Goal: Task Accomplishment & Management: Complete application form

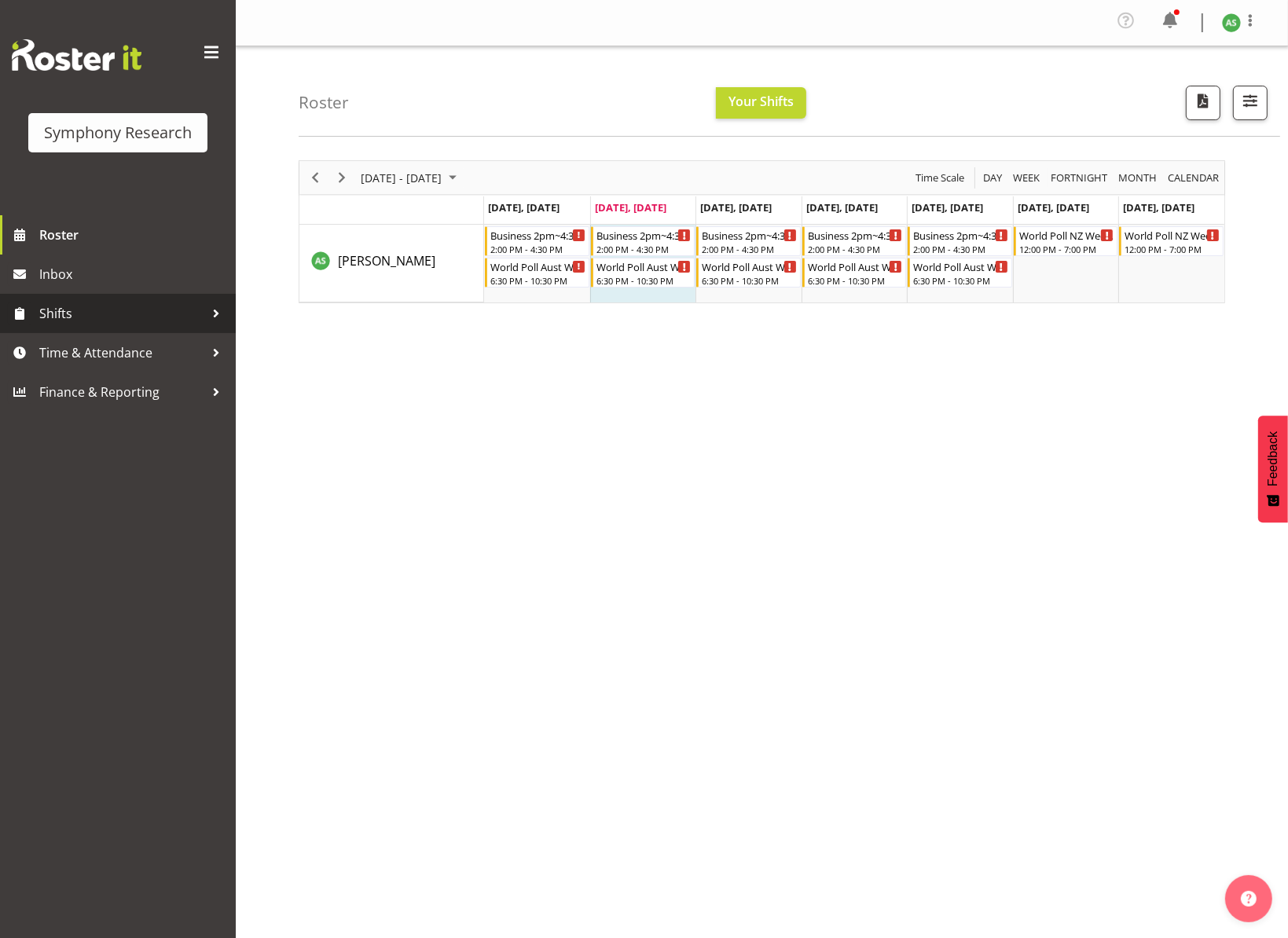
drag, startPoint x: 63, startPoint y: 306, endPoint x: 67, endPoint y: 316, distance: 10.8
click at [64, 308] on span "Shifts" at bounding box center [122, 314] width 165 height 24
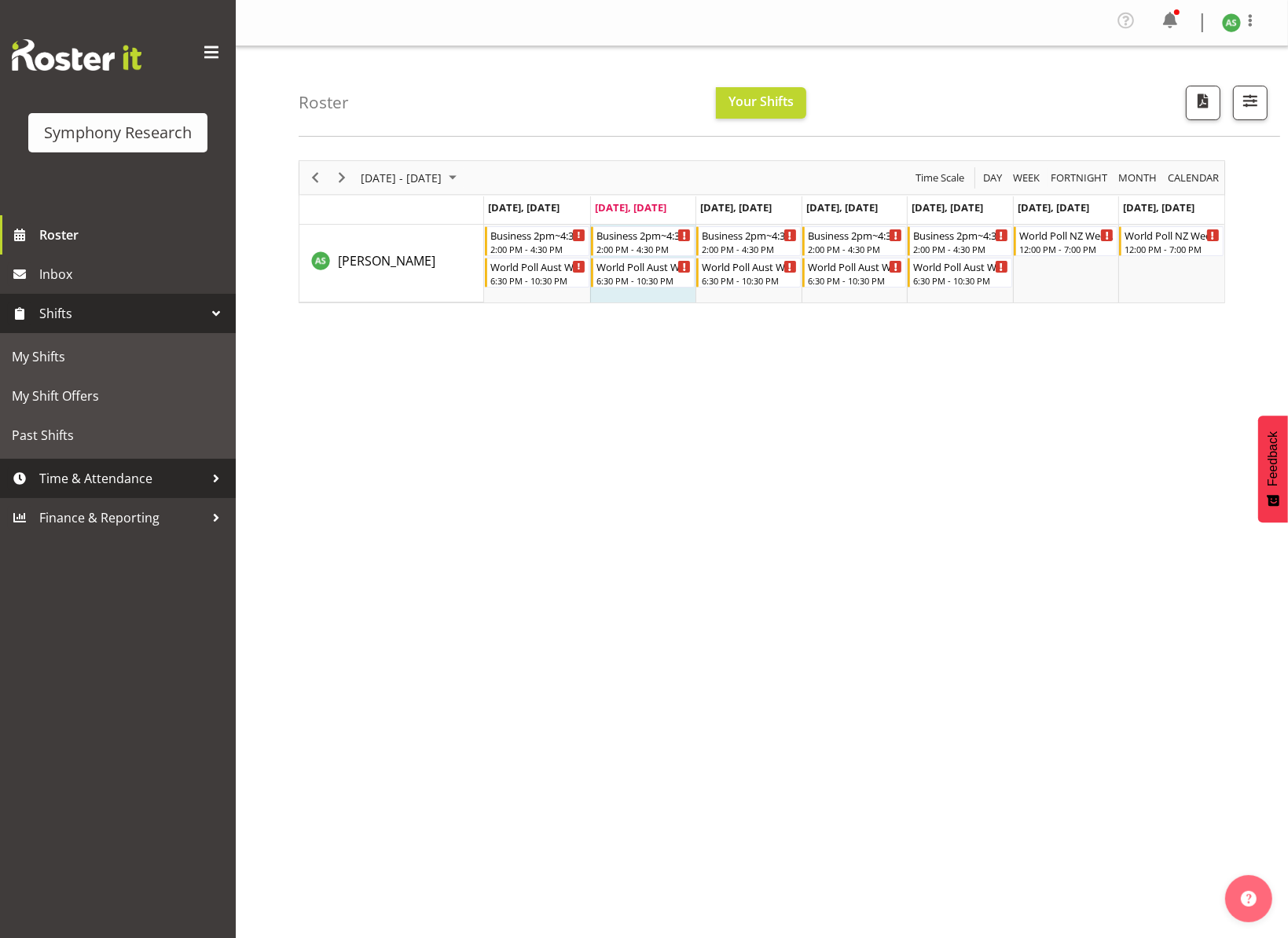
click at [65, 475] on span "Time & Attendance" at bounding box center [122, 479] width 165 height 24
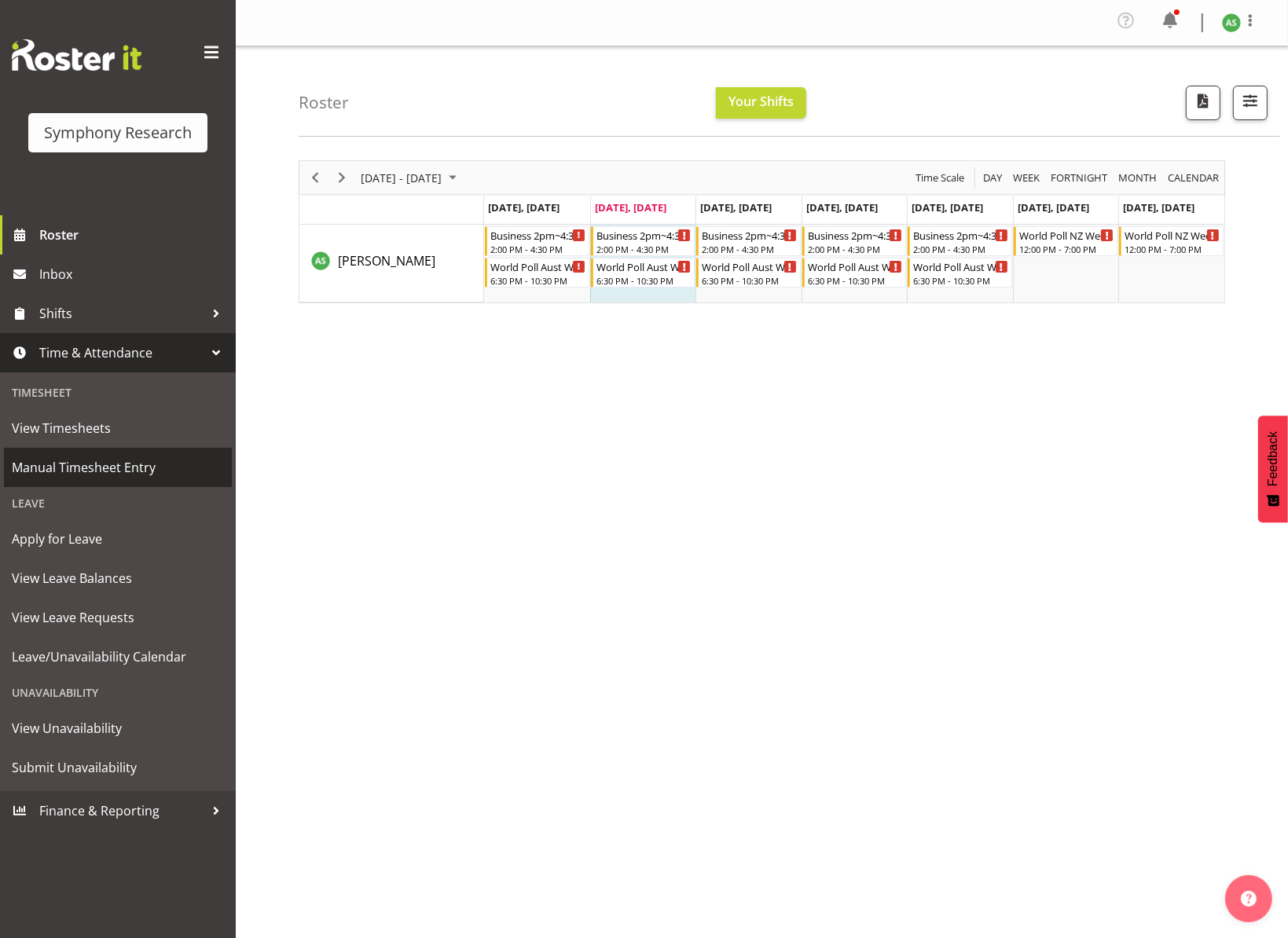
click at [64, 471] on span "Manual Timesheet Entry" at bounding box center [118, 467] width 212 height 24
click at [63, 470] on span "Manual Timesheet Entry" at bounding box center [118, 467] width 212 height 24
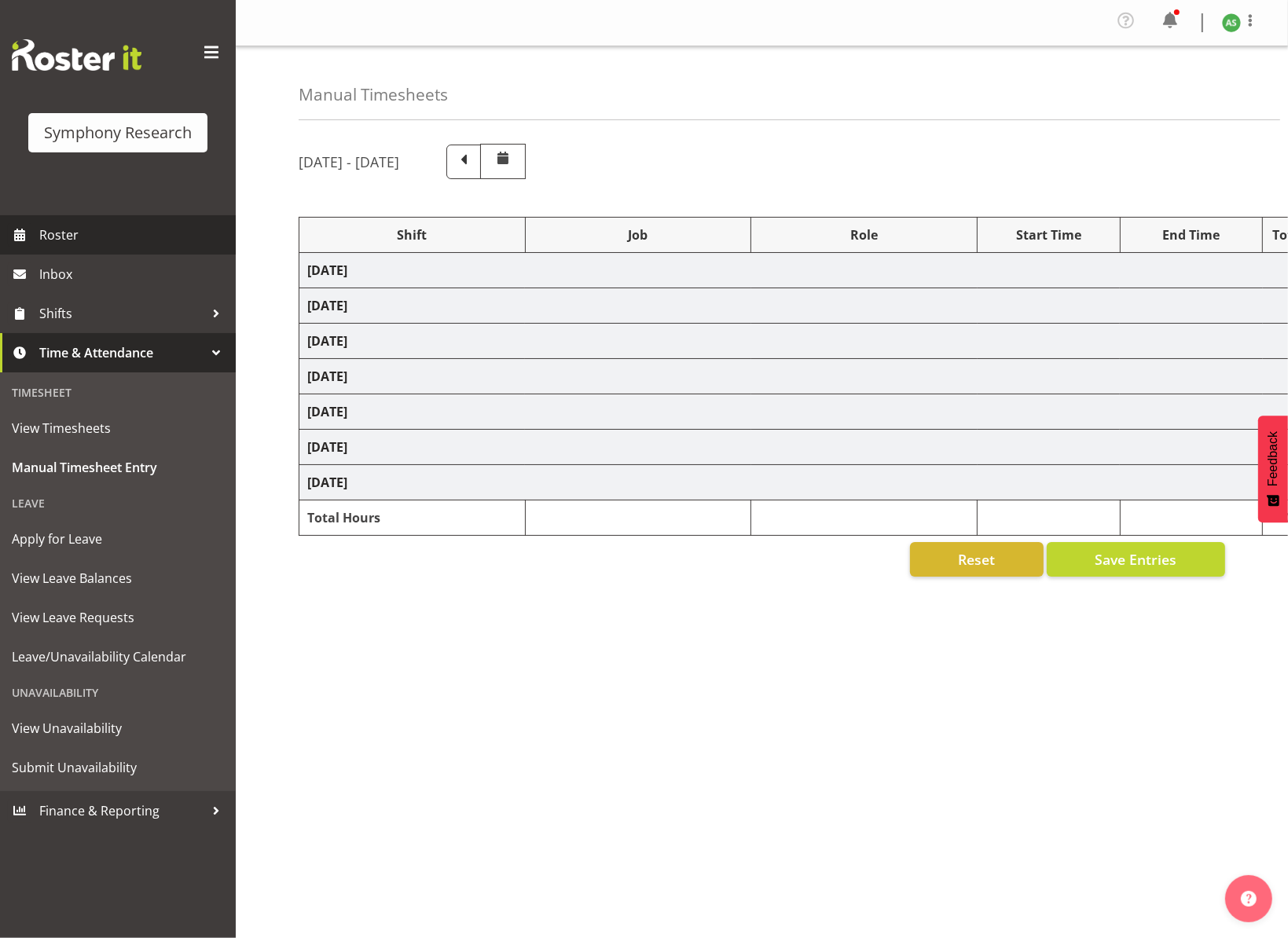
select select "26078"
select select "10499"
select select "47"
select select "41604"
select select "10527"
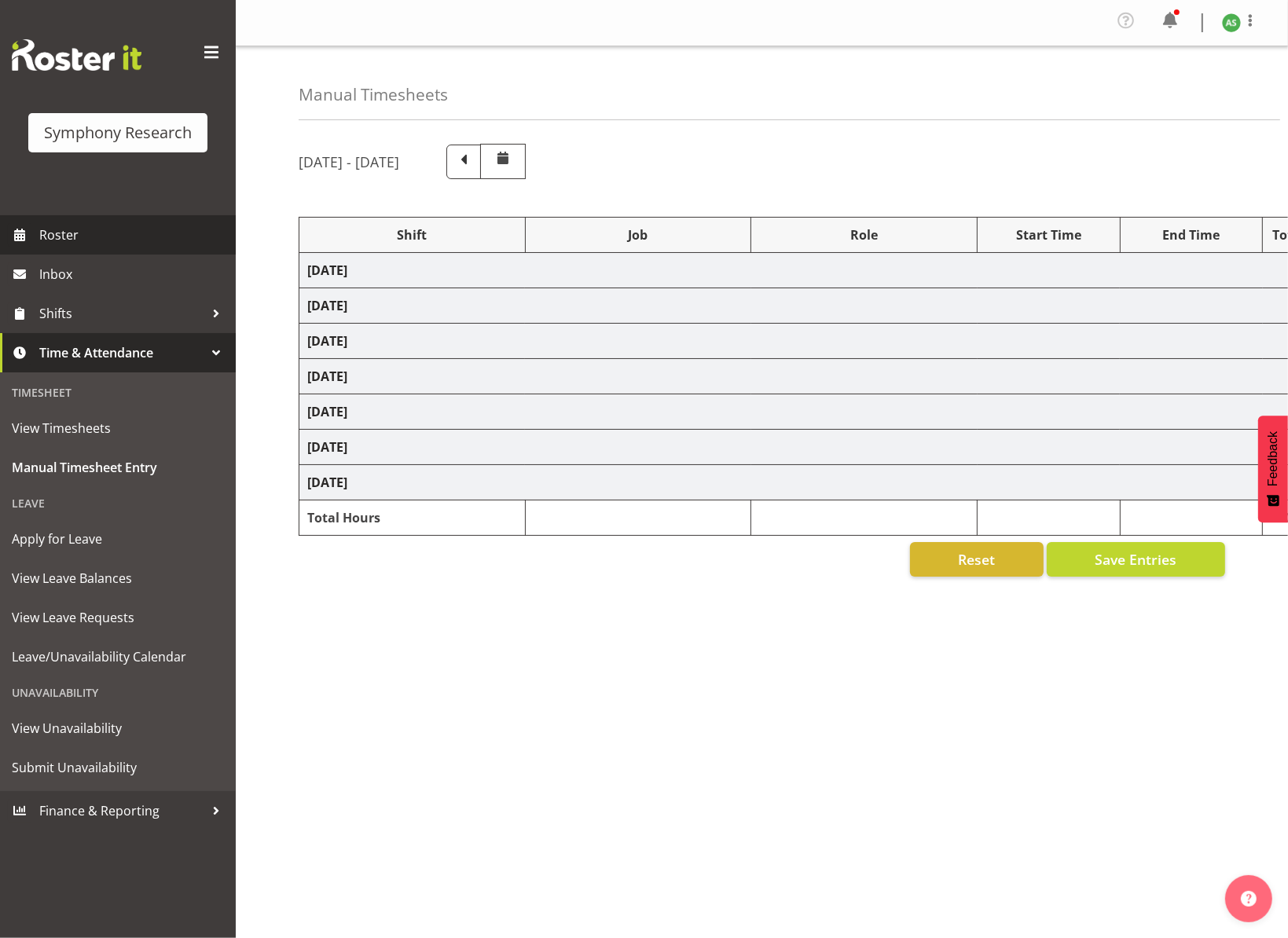
select select "47"
select select "56692"
select select "10499"
select select "47"
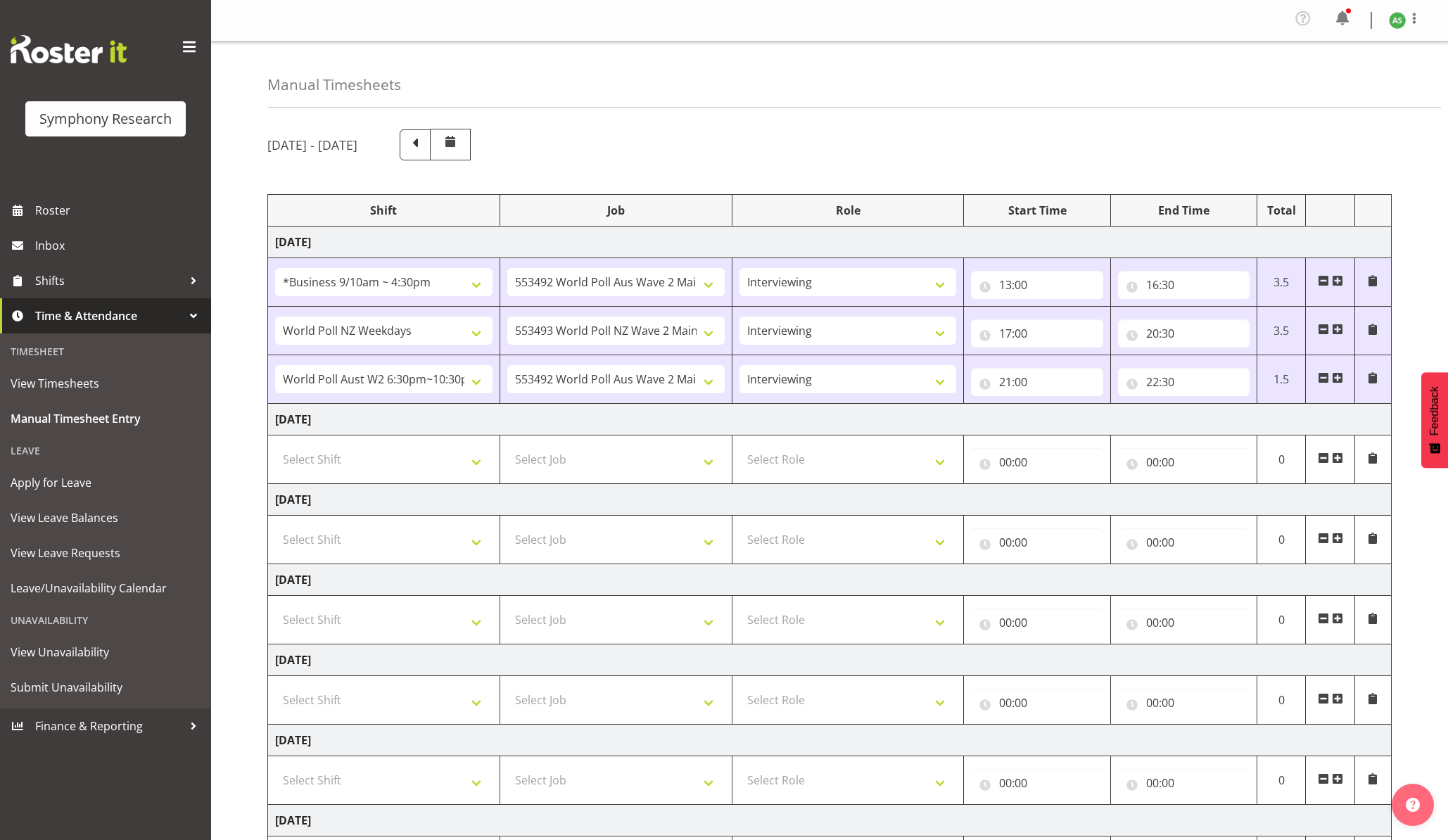
click at [1153, 463] on span at bounding box center [1338, 458] width 11 height 11
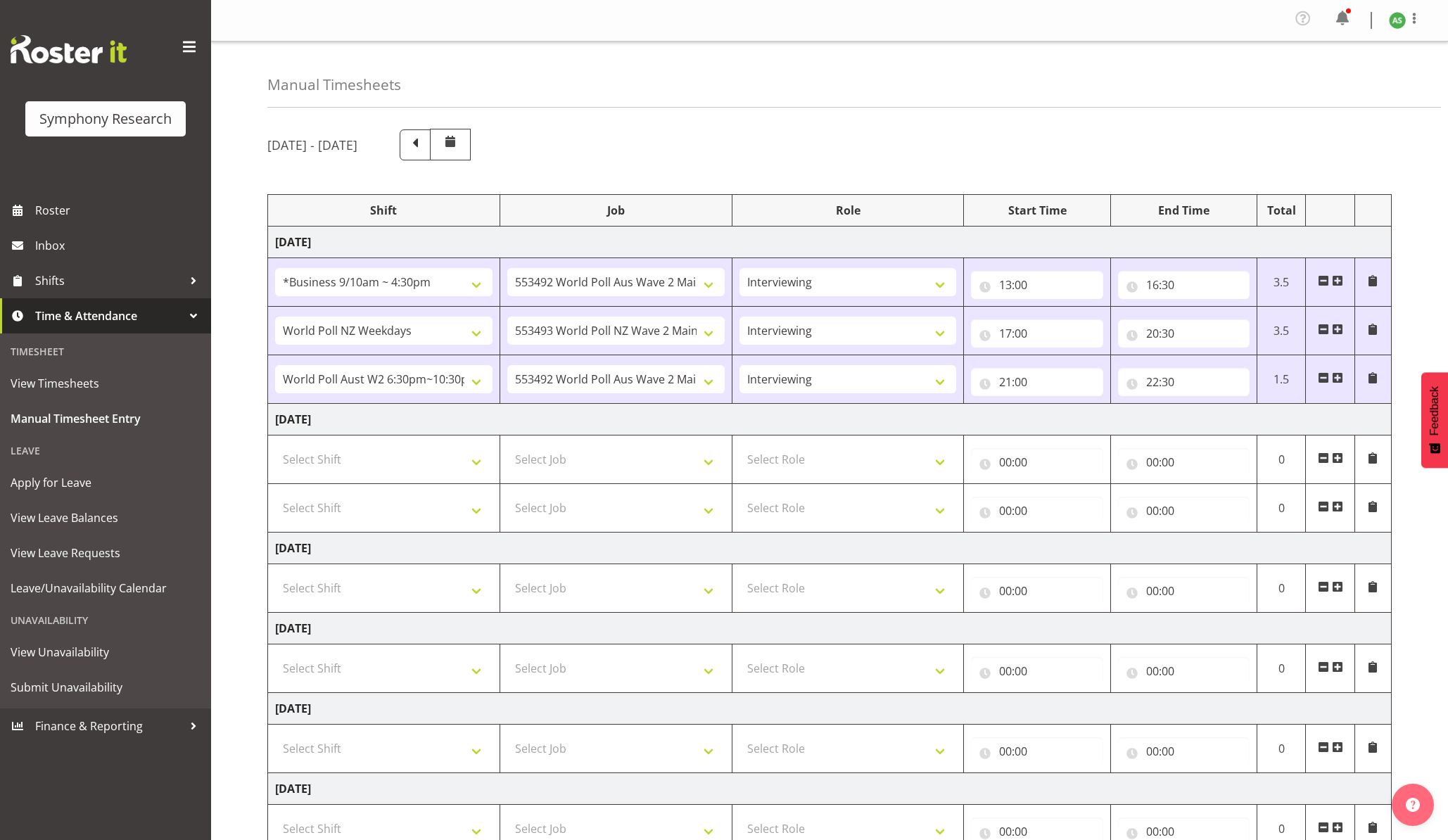
click at [1153, 463] on span at bounding box center [1338, 458] width 11 height 11
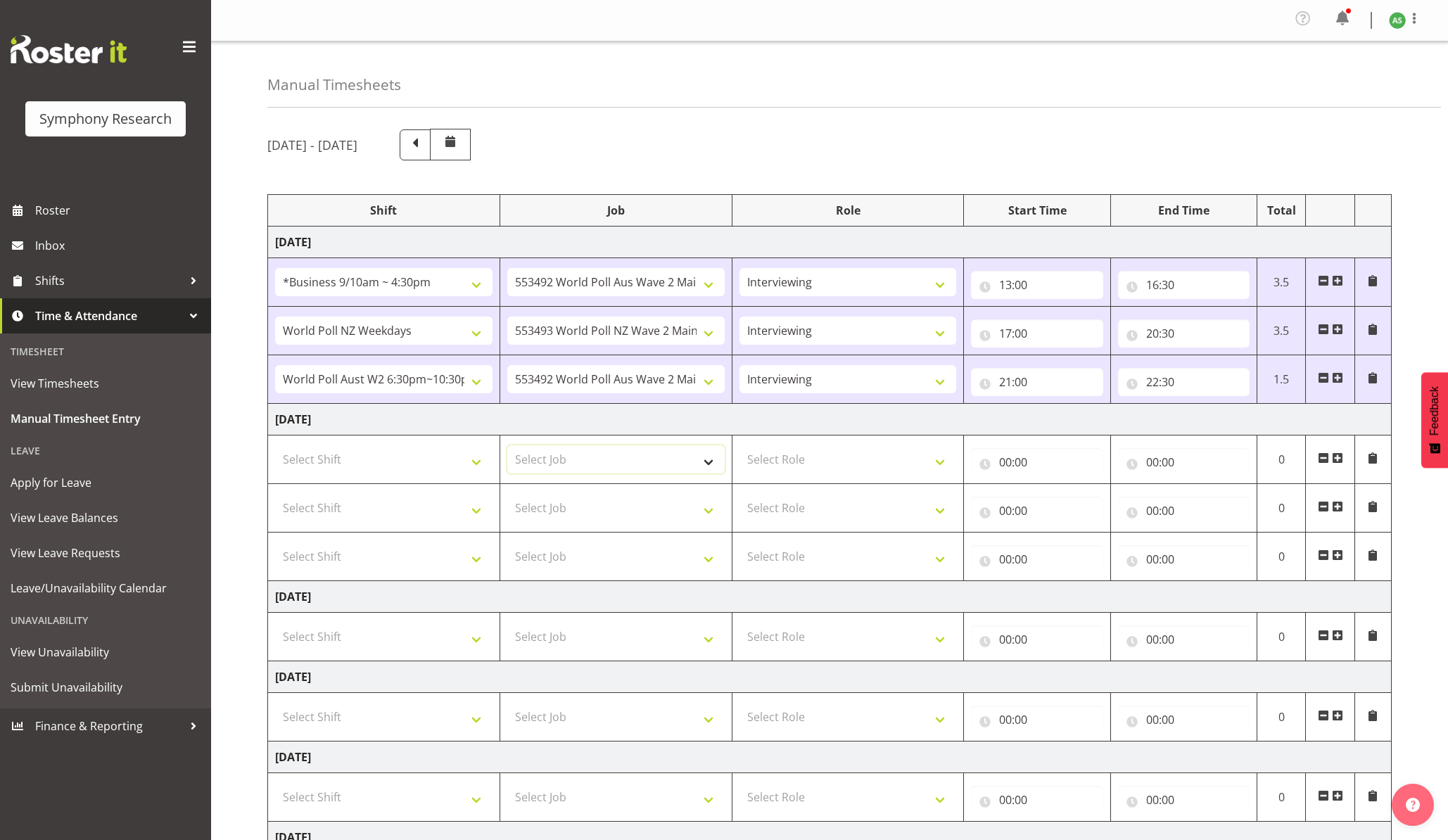
click at [692, 463] on select "Select Job 550060 IF Admin 553492 World Poll Aus Wave 2 Main 2025 553493 World …" at bounding box center [616, 460] width 218 height 28
select select "10499"
click at [507, 448] on select "Select Job 550060 IF Admin 553492 World Poll Aus Wave 2 Main 2025 553493 World …" at bounding box center [616, 460] width 218 height 28
click at [843, 455] on select "Select Role Briefing Interviewing" at bounding box center [849, 460] width 218 height 28
select select "47"
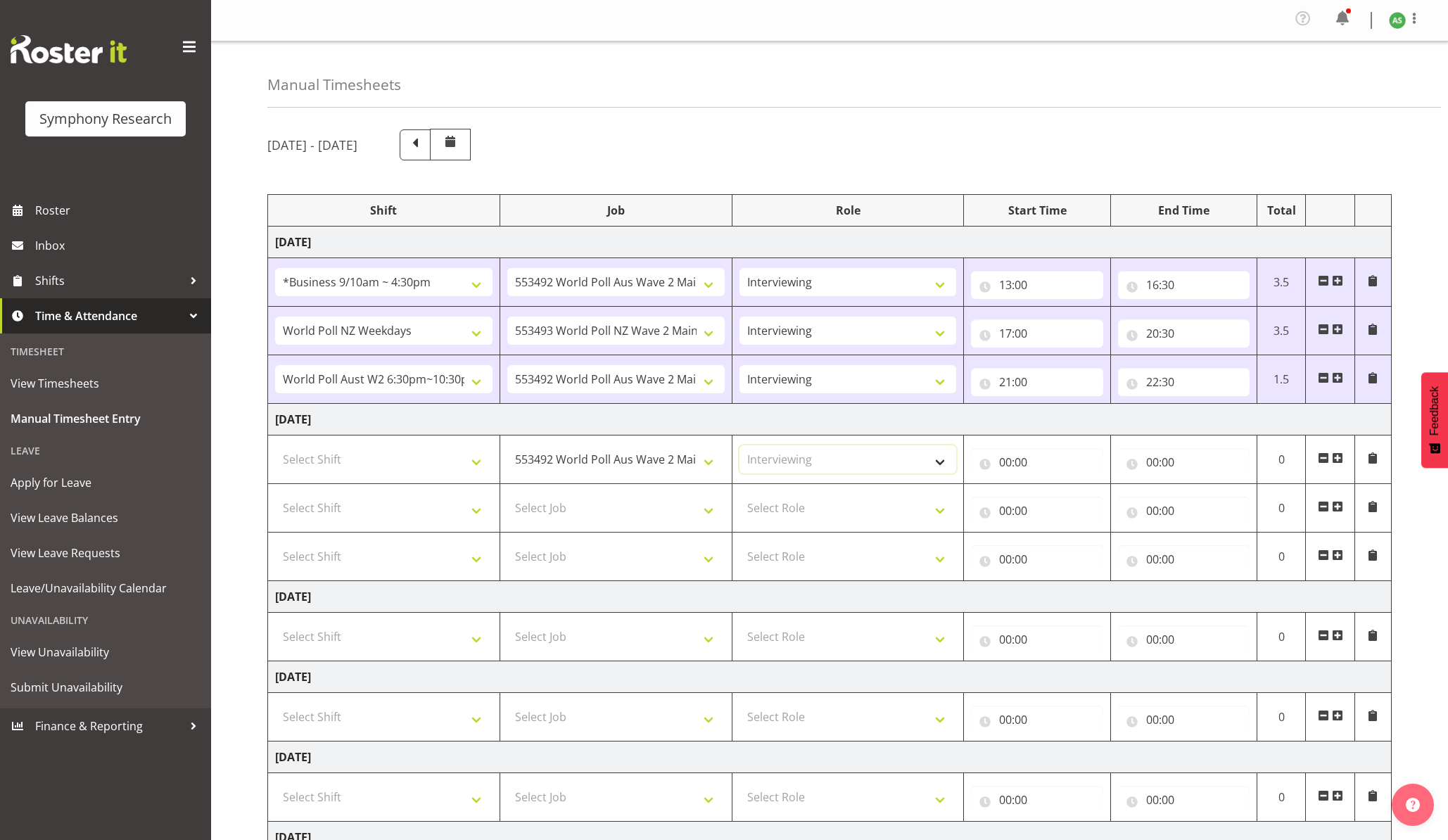
click at [740, 448] on select "Select Role Briefing Interviewing" at bounding box center [849, 460] width 218 height 28
click at [846, 522] on select "Select Role Briefing Interviewing" at bounding box center [849, 508] width 218 height 28
select select "47"
click at [740, 497] on select "Select Role Briefing Interviewing" at bounding box center [849, 508] width 218 height 28
click at [831, 563] on select "Select Role Briefing Interviewing" at bounding box center [849, 557] width 218 height 28
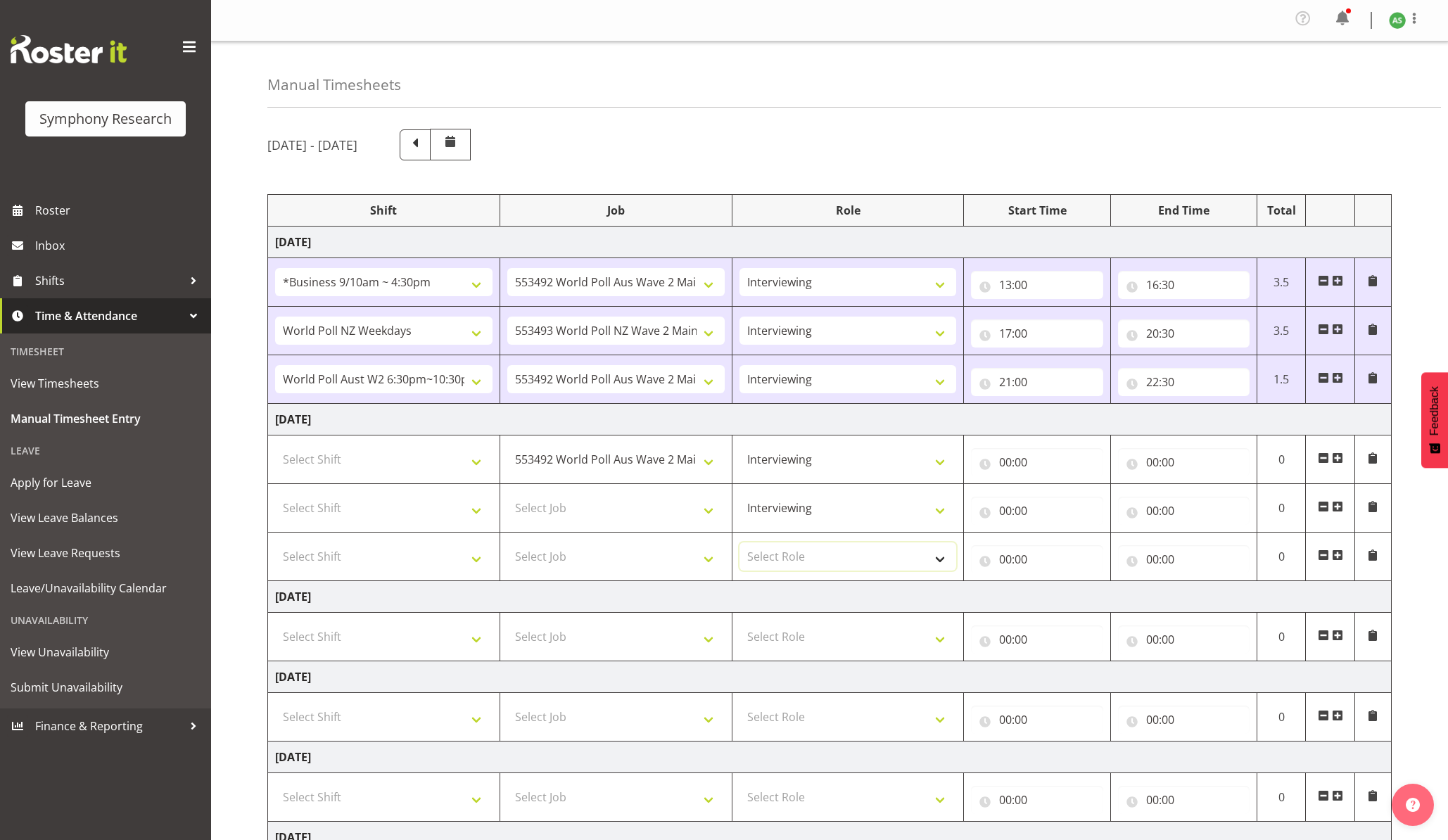
select select "47"
click at [740, 546] on select "Select Role Briefing Interviewing" at bounding box center [849, 557] width 218 height 28
click at [1004, 467] on input "00:00" at bounding box center [1037, 463] width 131 height 28
click at [403, 466] on select "Select Shift !!Weekend Residential (Roster IT Shift Label) *Business 9/10am ~ 4…" at bounding box center [384, 460] width 218 height 28
select select "26078"
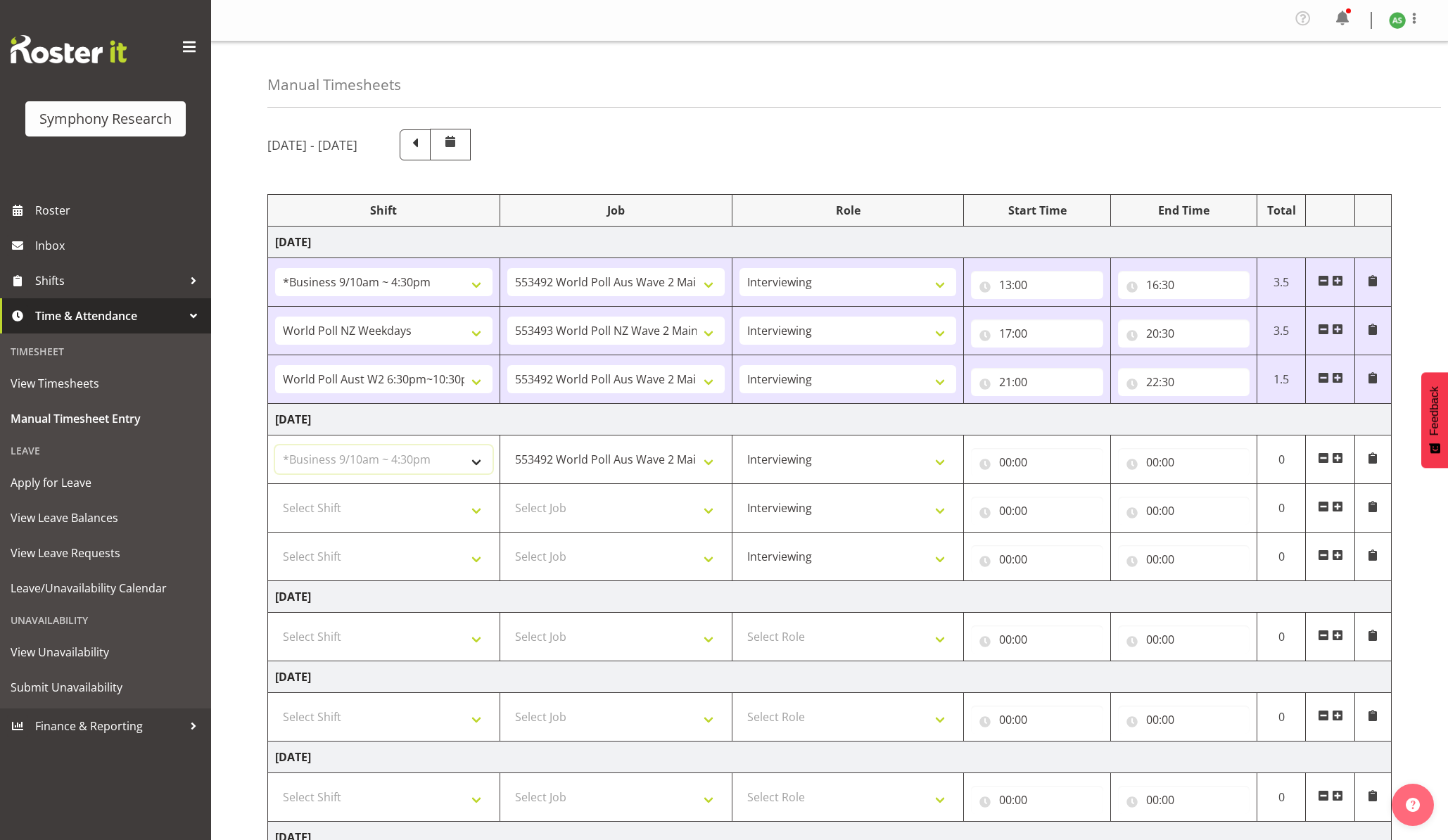
click at [275, 448] on select "Select Shift !!Weekend Residential (Roster IT Shift Label) *Business 9/10am ~ 4…" at bounding box center [384, 460] width 218 height 28
click at [1004, 468] on input "00:00" at bounding box center [1037, 463] width 131 height 28
click at [1067, 497] on select "00 01 02 03 04 05 06 07 08 09 10 11 12 13 14 15 16 17 18 19 20 21 22 23" at bounding box center [1067, 499] width 32 height 28
select select "13"
click at [1051, 487] on select "00 01 02 03 04 05 06 07 08 09 10 11 12 13 14 15 16 17 18 19 20 21 22 23" at bounding box center [1067, 499] width 32 height 28
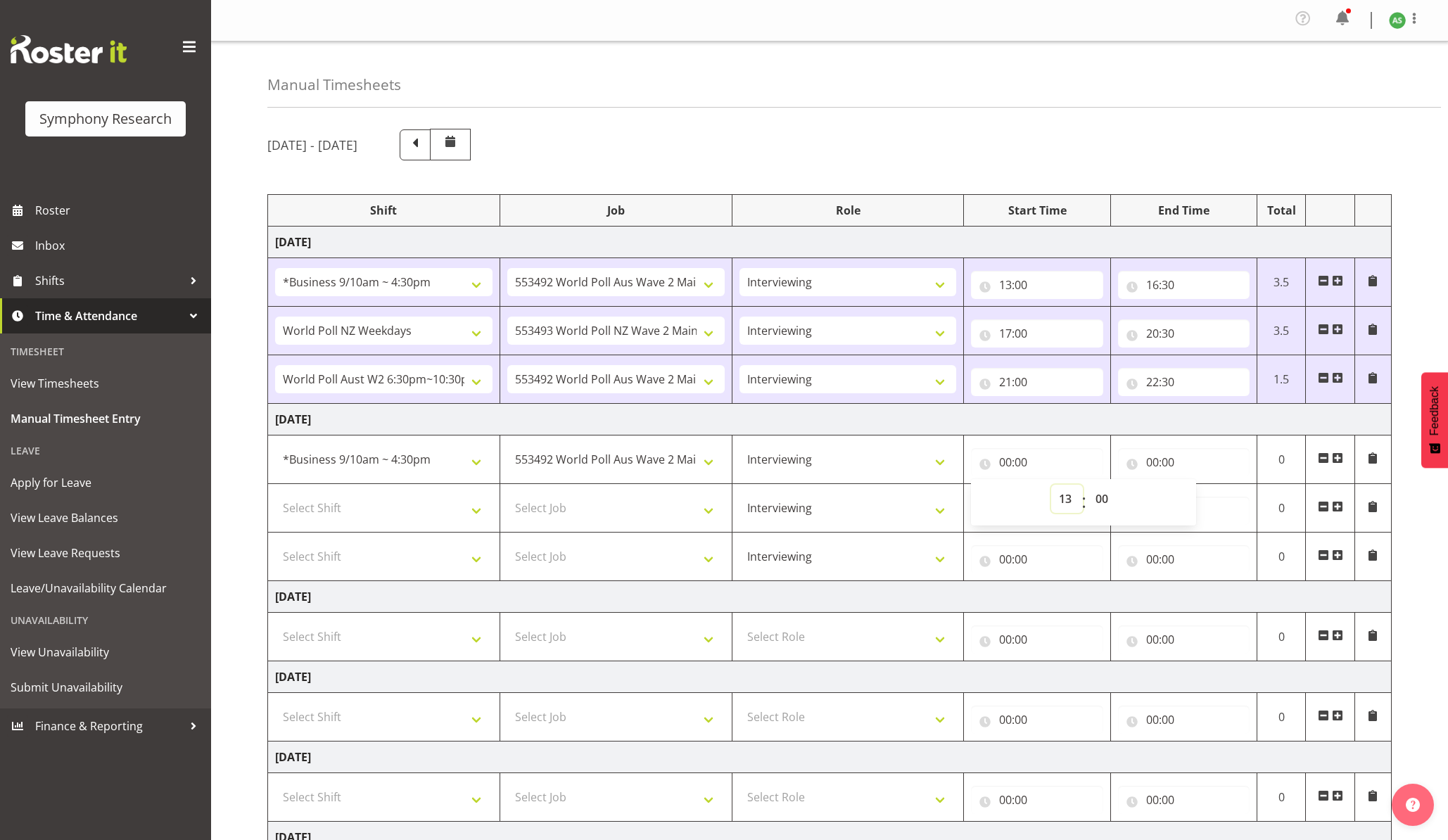
type input "13:00"
click at [695, 558] on select "Select Job 550060 IF Admin 553492 World Poll Aus Wave 2 Main 2025 553493 World …" at bounding box center [616, 557] width 218 height 28
select select "10499"
click at [507, 546] on select "Select Job 550060 IF Admin 553492 World Poll Aus Wave 2 Main 2025 553493 World …" at bounding box center [616, 557] width 218 height 28
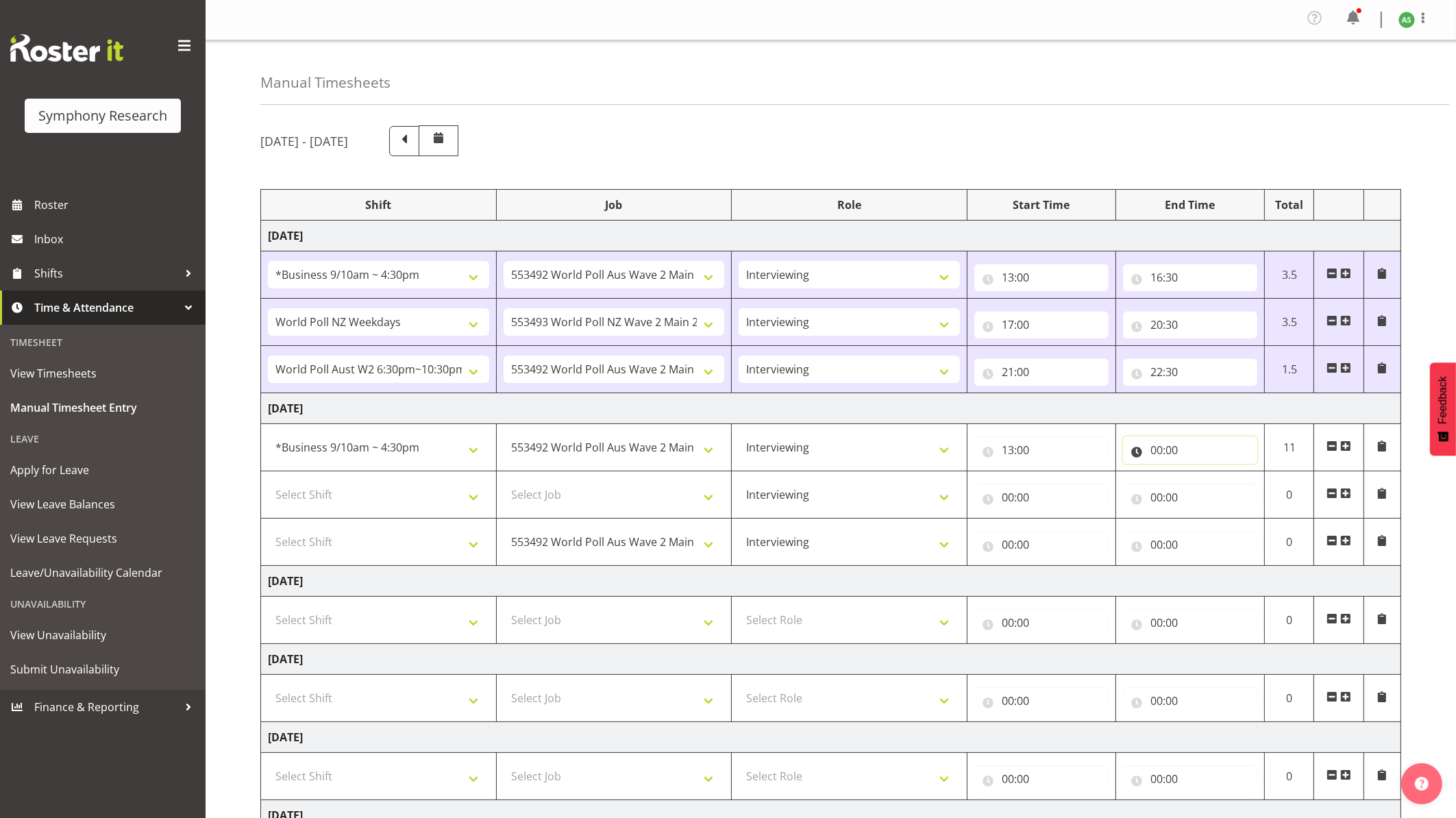
click at [1122, 455] on input "00:00" at bounding box center [1190, 450] width 134 height 28
click at [1122, 486] on select "00 01 02 03 04 05 06 07 08 09 10 11 12 13 14 15 16 17 18 19 20 21 22 23" at bounding box center [1216, 486] width 31 height 28
select select "14"
click at [1122, 475] on select "00 01 02 03 04 05 06 07 08 09 10 11 12 13 14 15 16 17 18 19 20 21 22 23" at bounding box center [1216, 486] width 31 height 28
type input "14:00"
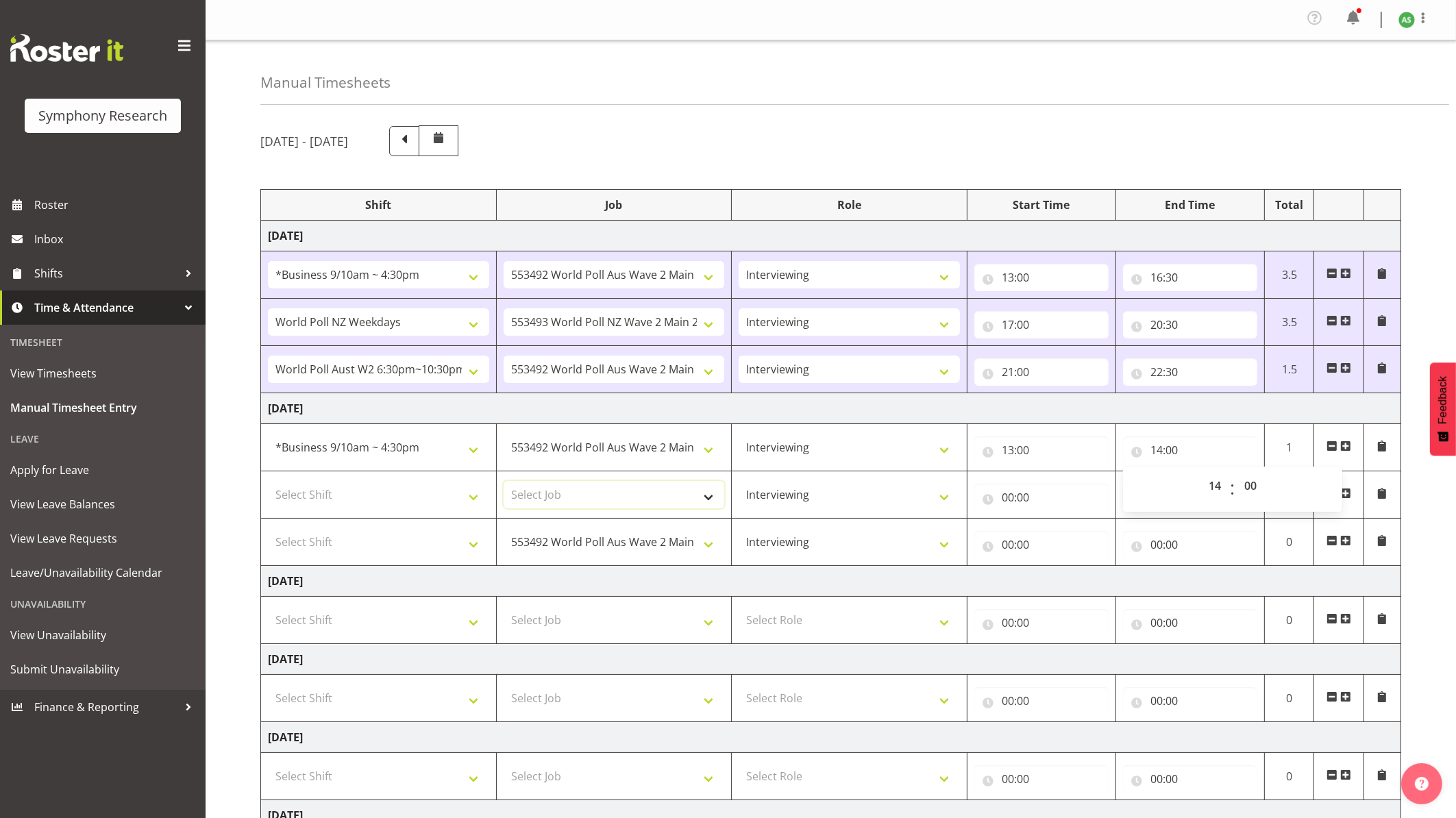
click at [582, 491] on select "Select Job 550060 IF Admin 553492 World Poll Aus Wave 2 Main 2025 553493 World …" at bounding box center [614, 495] width 221 height 28
click at [434, 489] on select "Select Shift !!Weekend Residential (Roster IT Shift Label) *Business 9/10am ~ 4…" at bounding box center [379, 495] width 221 height 28
click at [661, 500] on select "Select Job 550060 IF Admin 553492 World Poll Aus Wave 2 Main 2025 553493 World …" at bounding box center [614, 495] width 221 height 28
click at [463, 495] on select "Select Shift !!Weekend Residential (Roster IT Shift Label) *Business 9/10am ~ 4…" at bounding box center [379, 495] width 221 height 28
select select "57853"
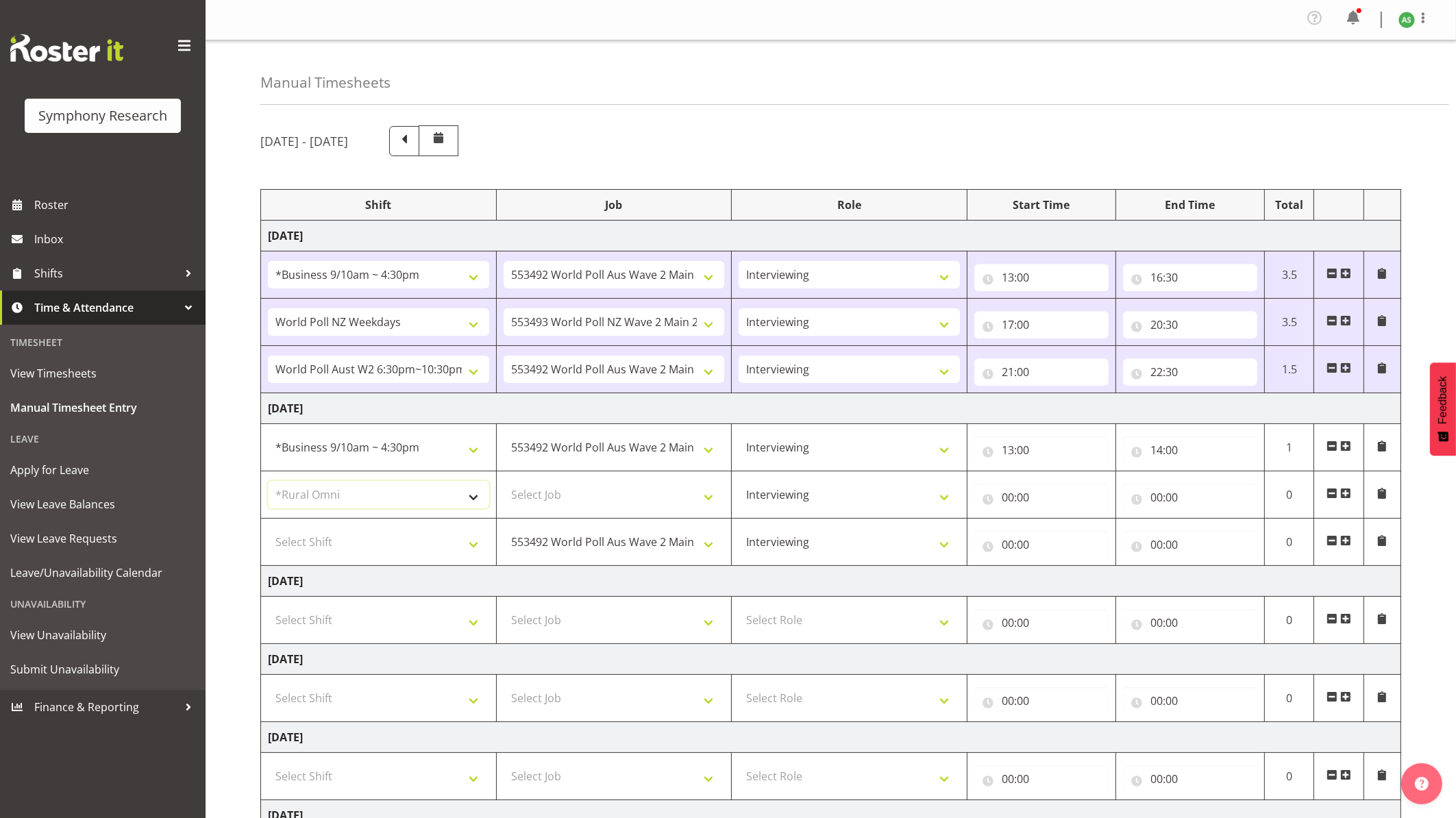
click at [268, 484] on select "Select Shift !!Weekend Residential (Roster IT Shift Label) *Business 9/10am ~ 4…" at bounding box center [379, 495] width 221 height 28
click at [1009, 500] on input "00:00" at bounding box center [1042, 497] width 134 height 28
click at [1071, 534] on select "00 01 02 03 04 05 06 07 08 09 10 11 12 13 14 15 16 17 18 19 20 21 22 23" at bounding box center [1068, 533] width 31 height 28
select select "14"
click at [1053, 522] on select "00 01 02 03 04 05 06 07 08 09 10 11 12 13 14 15 16 17 18 19 20 21 22 23" at bounding box center [1068, 533] width 31 height 28
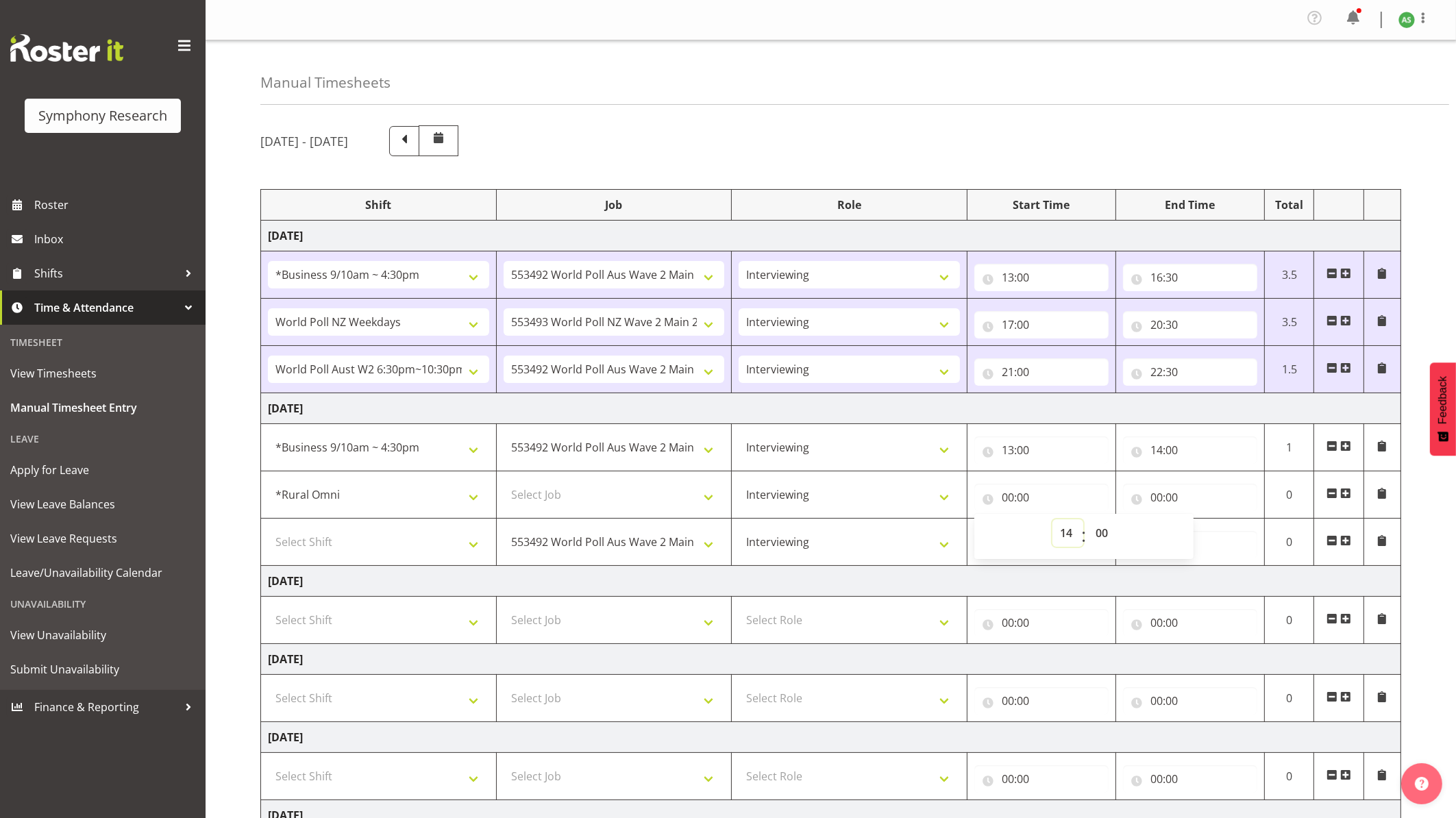
type input "14:00"
click at [1122, 501] on input "00:00" at bounding box center [1190, 497] width 134 height 28
click at [1122, 531] on select "00 01 02 03 04 05 06 07 08 09 10 11 12 13 14 15 16 17 18 19 20 21 22 23" at bounding box center [1216, 533] width 31 height 28
select select "16"
click at [1122, 522] on select "00 01 02 03 04 05 06 07 08 09 10 11 12 13 14 15 16 17 18 19 20 21 22 23" at bounding box center [1216, 533] width 31 height 28
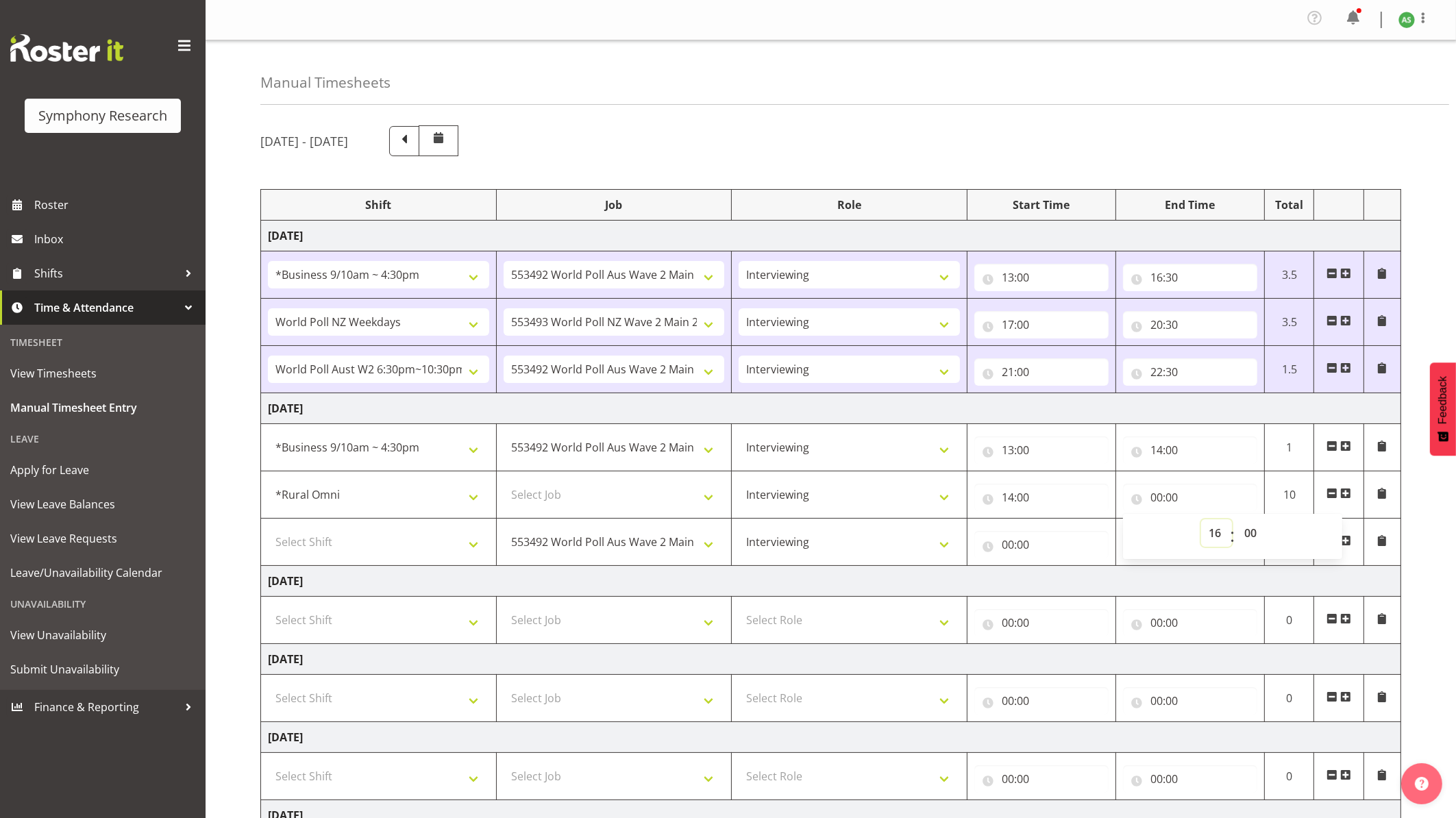
type input "16:00"
click at [1122, 497] on input "16:00" at bounding box center [1190, 497] width 134 height 28
click at [1122, 501] on input "16:00" at bounding box center [1190, 497] width 134 height 28
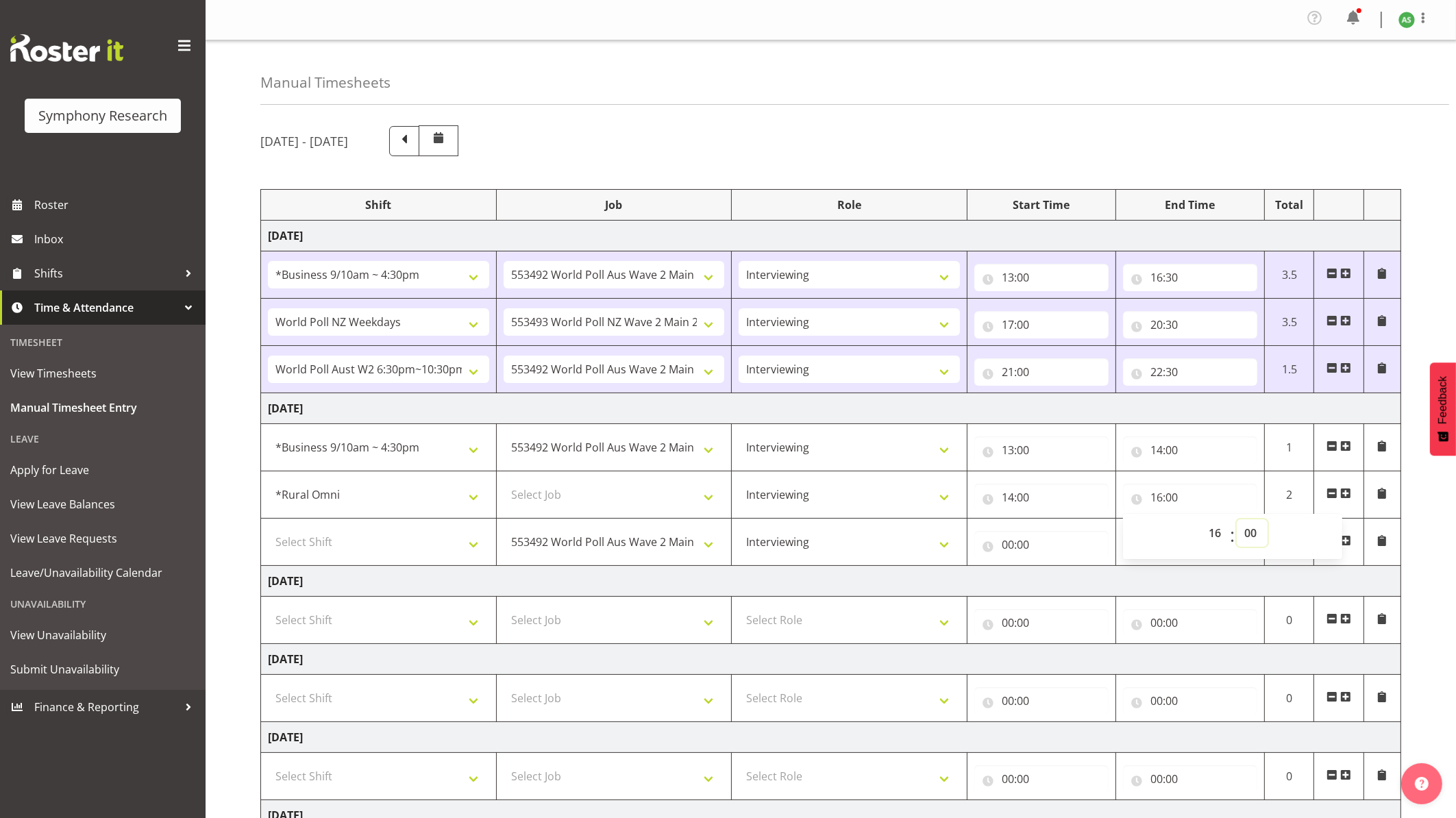
click at [1122, 536] on select "00 01 02 03 04 05 06 07 08 09 10 11 12 13 14 15 16 17 18 19 20 21 22 23 24 25 2…" at bounding box center [1252, 533] width 31 height 28
select select "30"
click at [1122, 522] on select "00 01 02 03 04 05 06 07 08 09 10 11 12 13 14 15 16 17 18 19 20 21 22 23 24 25 2…" at bounding box center [1252, 533] width 31 height 28
type input "16:30"
click at [688, 493] on select "Select Job 550060 IF Admin 553492 World Poll Aus Wave 2 Main 2025 553493 World …" at bounding box center [614, 495] width 221 height 28
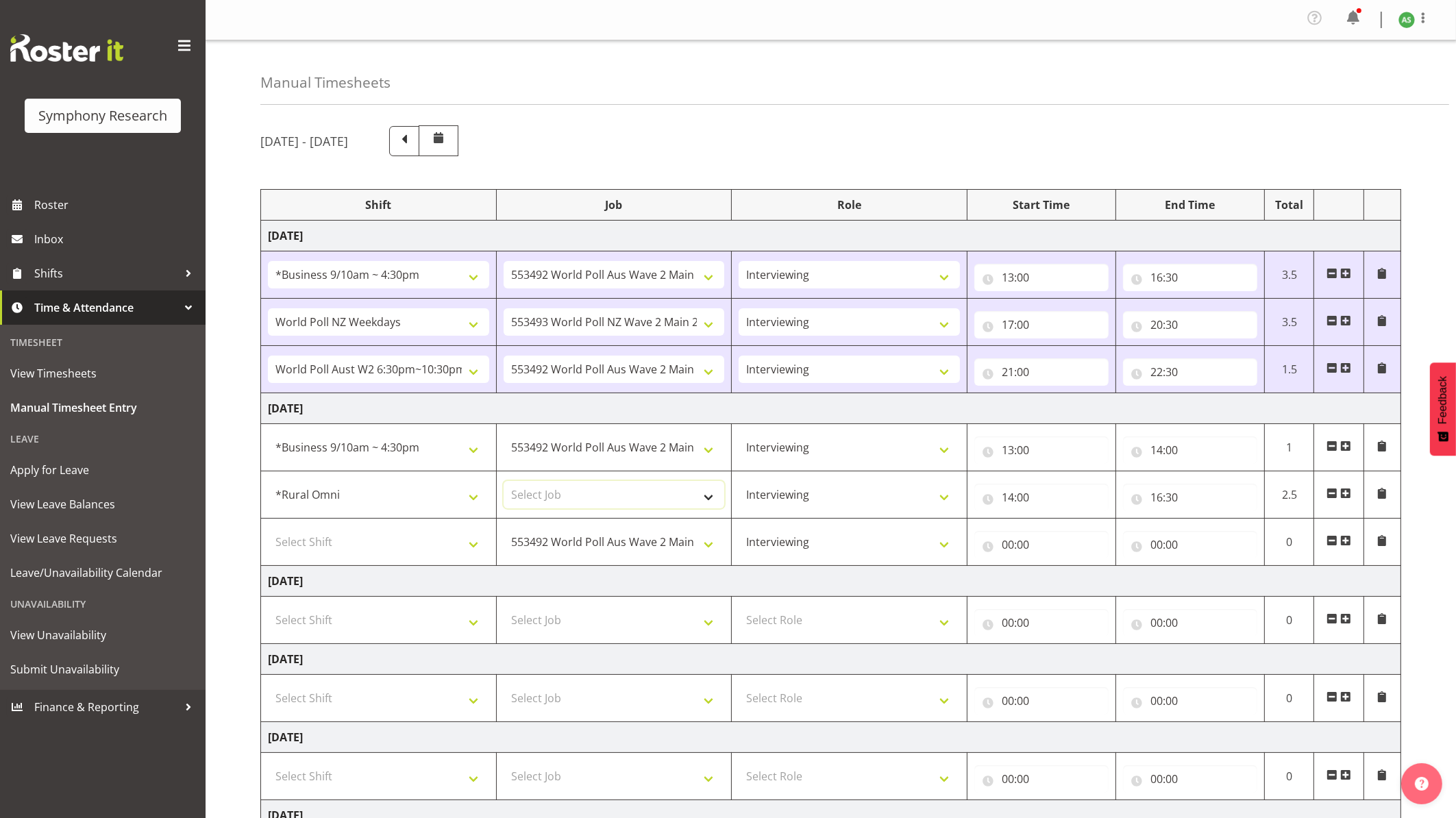
select select "10536"
click at [504, 484] on select "Select Job 550060 IF Admin 553492 World Poll Aus Wave 2 Main 2025 553493 World …" at bounding box center [614, 495] width 221 height 28
click at [1122, 541] on span at bounding box center [1345, 541] width 11 height 11
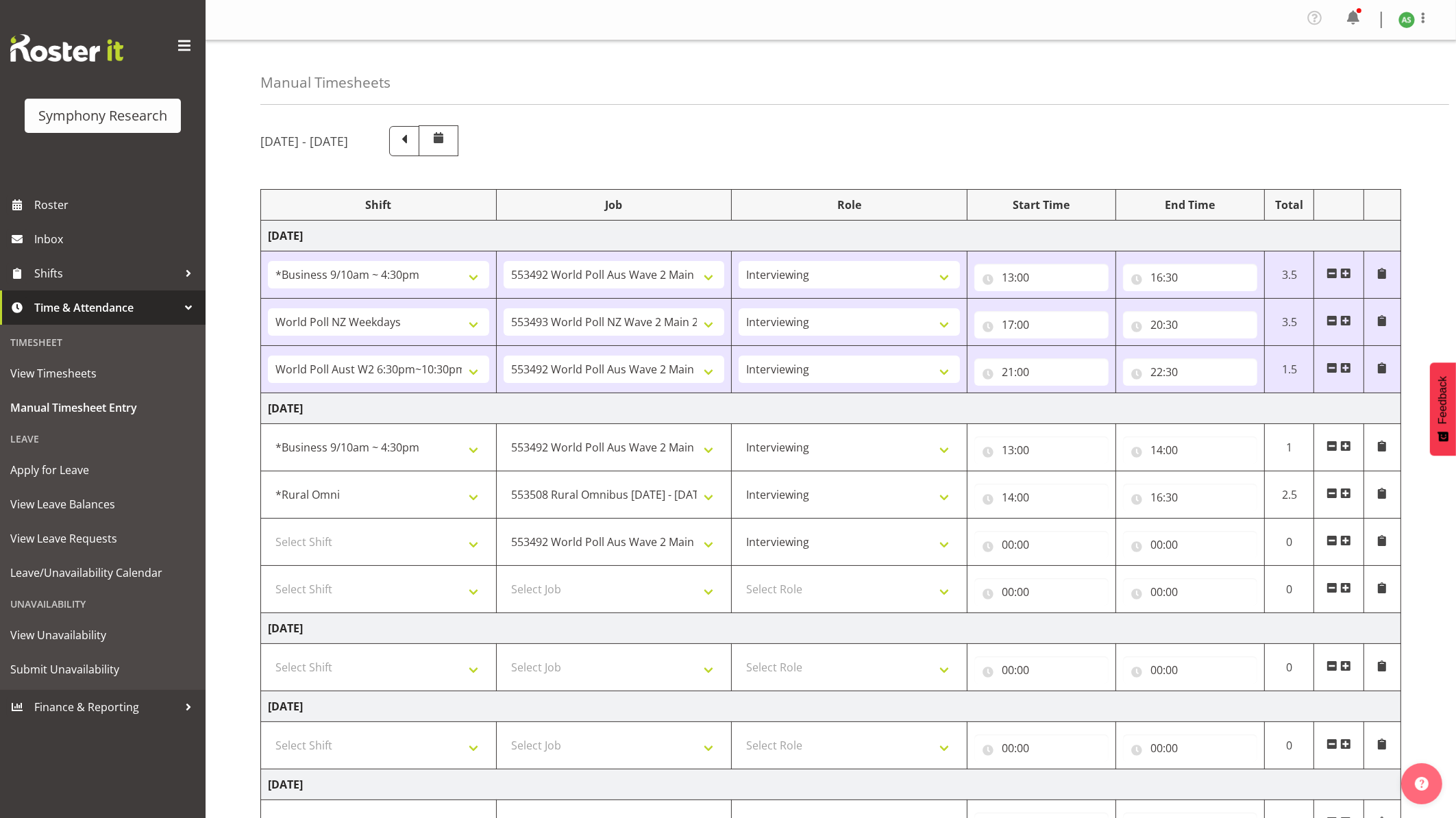
click at [1122, 541] on span at bounding box center [1345, 541] width 11 height 11
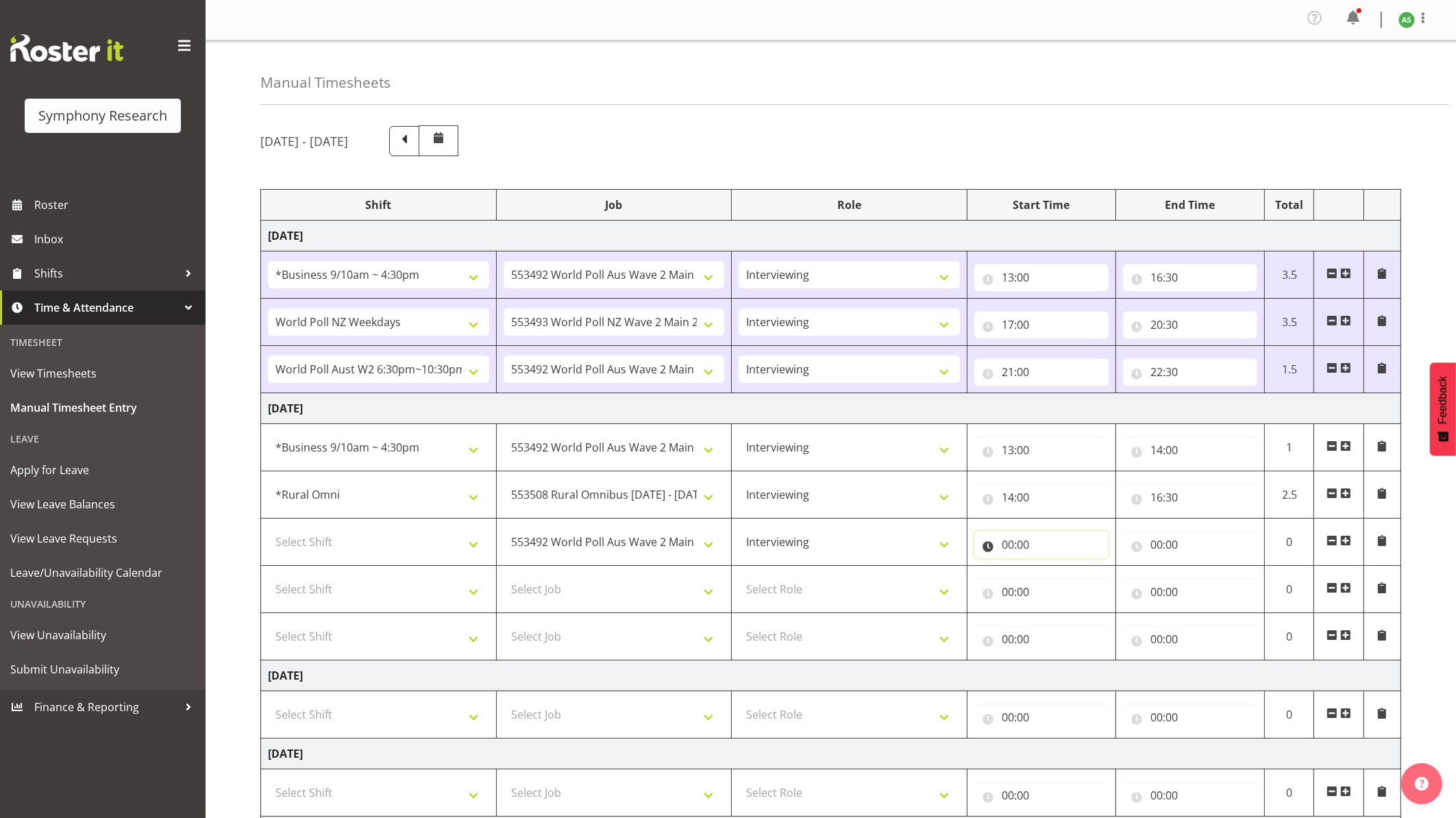
click at [1008, 553] on input "00:00" at bounding box center [1042, 545] width 134 height 28
click at [1064, 579] on select "00 01 02 03 04 05 06 07 08 09 10 11 12 13 14 15 16 17 18 19 20 21 22 23" at bounding box center [1068, 580] width 31 height 28
select select "14"
click at [1053, 569] on select "00 01 02 03 04 05 06 07 08 09 10 11 12 13 14 15 16 17 18 19 20 21 22 23" at bounding box center [1068, 580] width 31 height 28
type input "14:00"
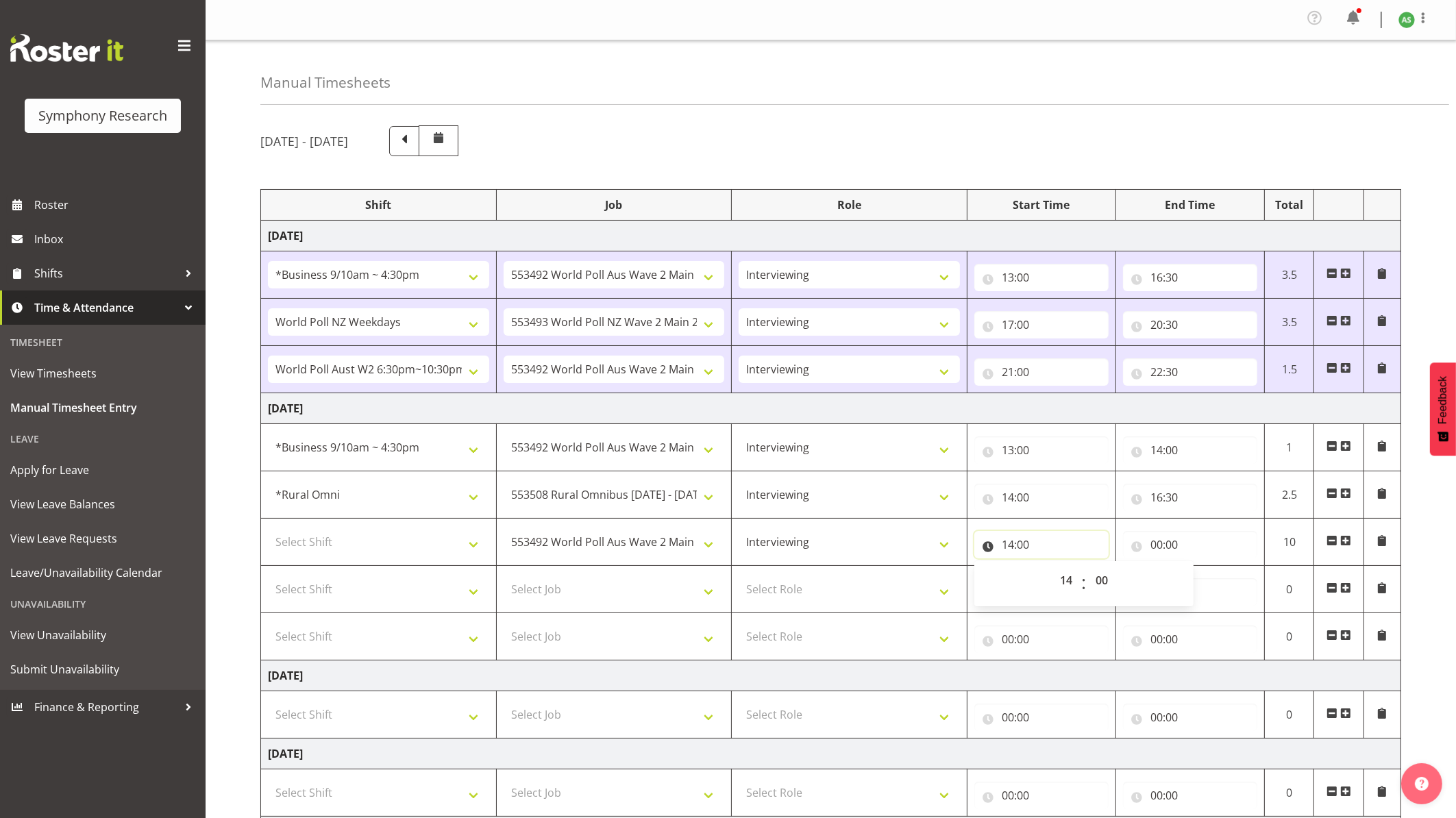
click at [1029, 544] on input "14:00" at bounding box center [1042, 545] width 134 height 28
click at [1027, 546] on input "14:00" at bounding box center [1042, 545] width 134 height 28
click at [1028, 545] on input "14:00" at bounding box center [1042, 545] width 134 height 28
click at [1100, 575] on select "00 01 02 03 04 05 06 07 08 09 10 11 12 13 14 15 16 17 18 19 20 21 22 23 24 25 2…" at bounding box center [1103, 580] width 31 height 28
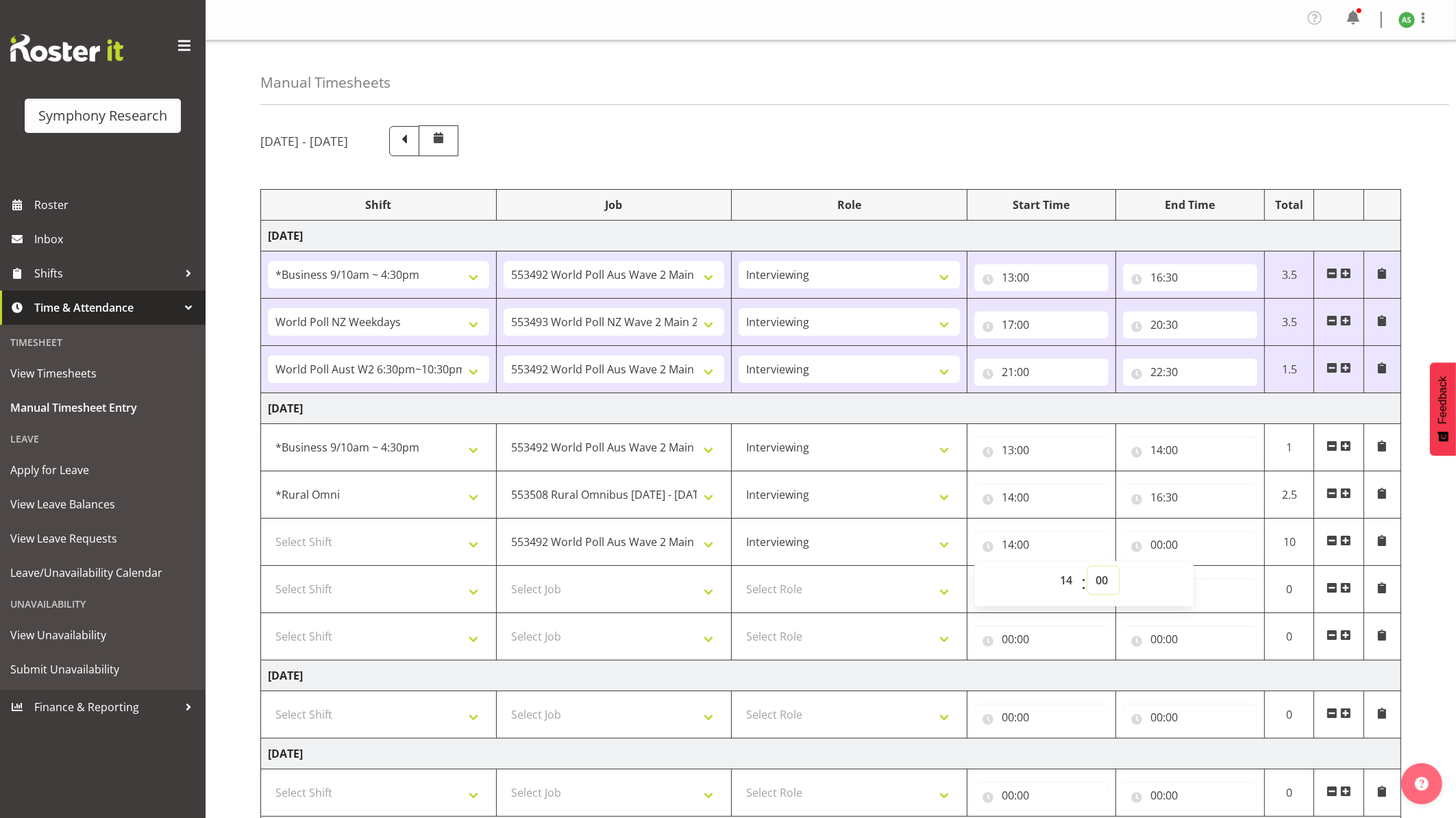
click at [1100, 579] on select "00 01 02 03 04 05 06 07 08 09 10 11 12 13 14 15 16 17 18 19 20 21 22 23 24 25 2…" at bounding box center [1103, 580] width 31 height 28
select select "30"
click at [1088, 569] on select "00 01 02 03 04 05 06 07 08 09 10 11 12 13 14 15 16 17 18 19 20 21 22 23 24 25 2…" at bounding box center [1103, 580] width 31 height 28
type input "14:30"
click at [1122, 549] on input "00:00" at bounding box center [1190, 545] width 134 height 28
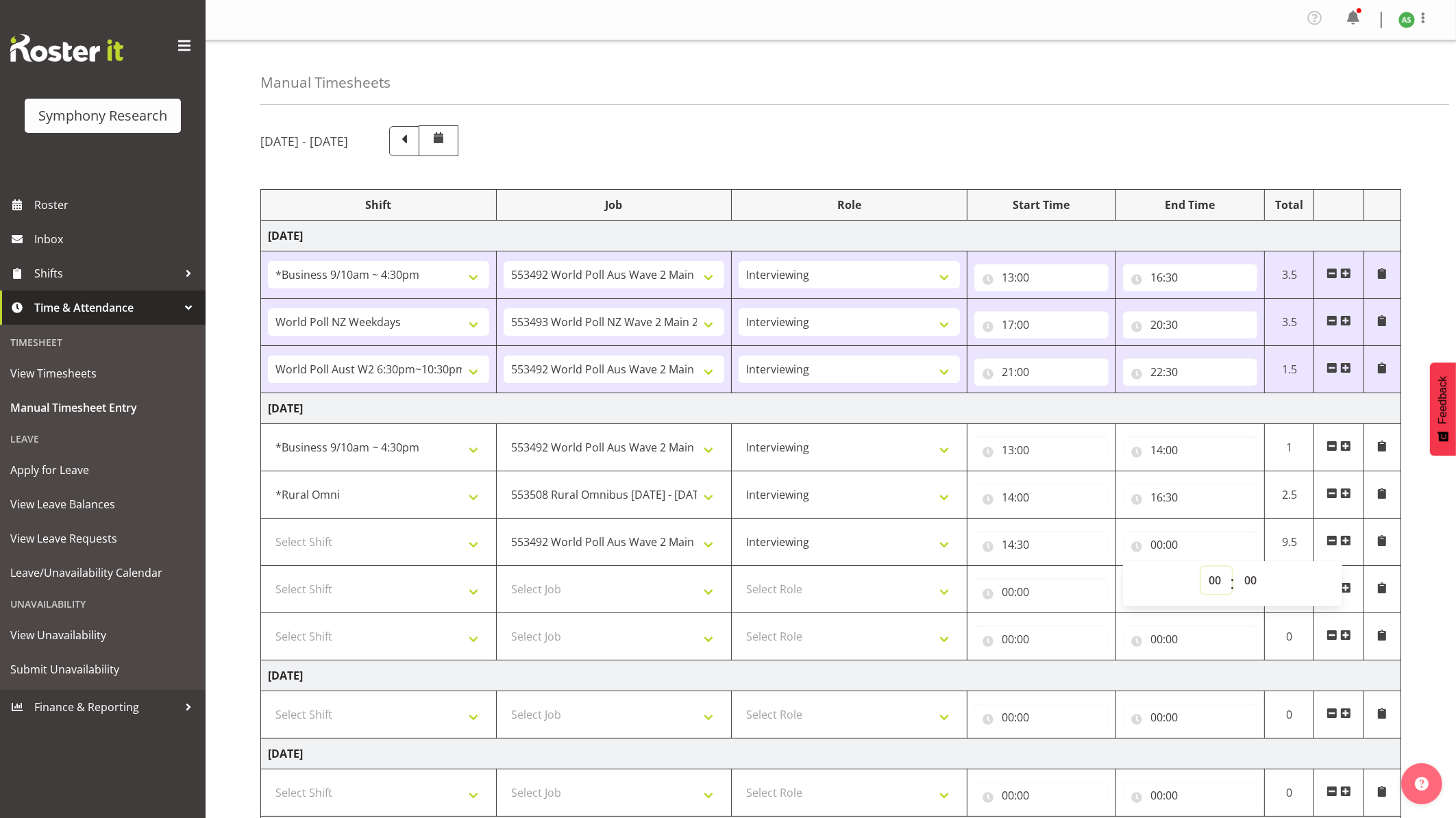
click at [1122, 578] on select "00 01 02 03 04 05 06 07 08 09 10 11 12 13 14 15 16 17 18 19 20 21 22 23" at bounding box center [1216, 580] width 31 height 28
select select "16"
click at [1122, 569] on select "00 01 02 03 04 05 06 07 08 09 10 11 12 13 14 15 16 17 18 19 20 21 22 23" at bounding box center [1216, 580] width 31 height 28
type input "16:00"
click at [1122, 546] on input "16:00" at bounding box center [1190, 545] width 134 height 28
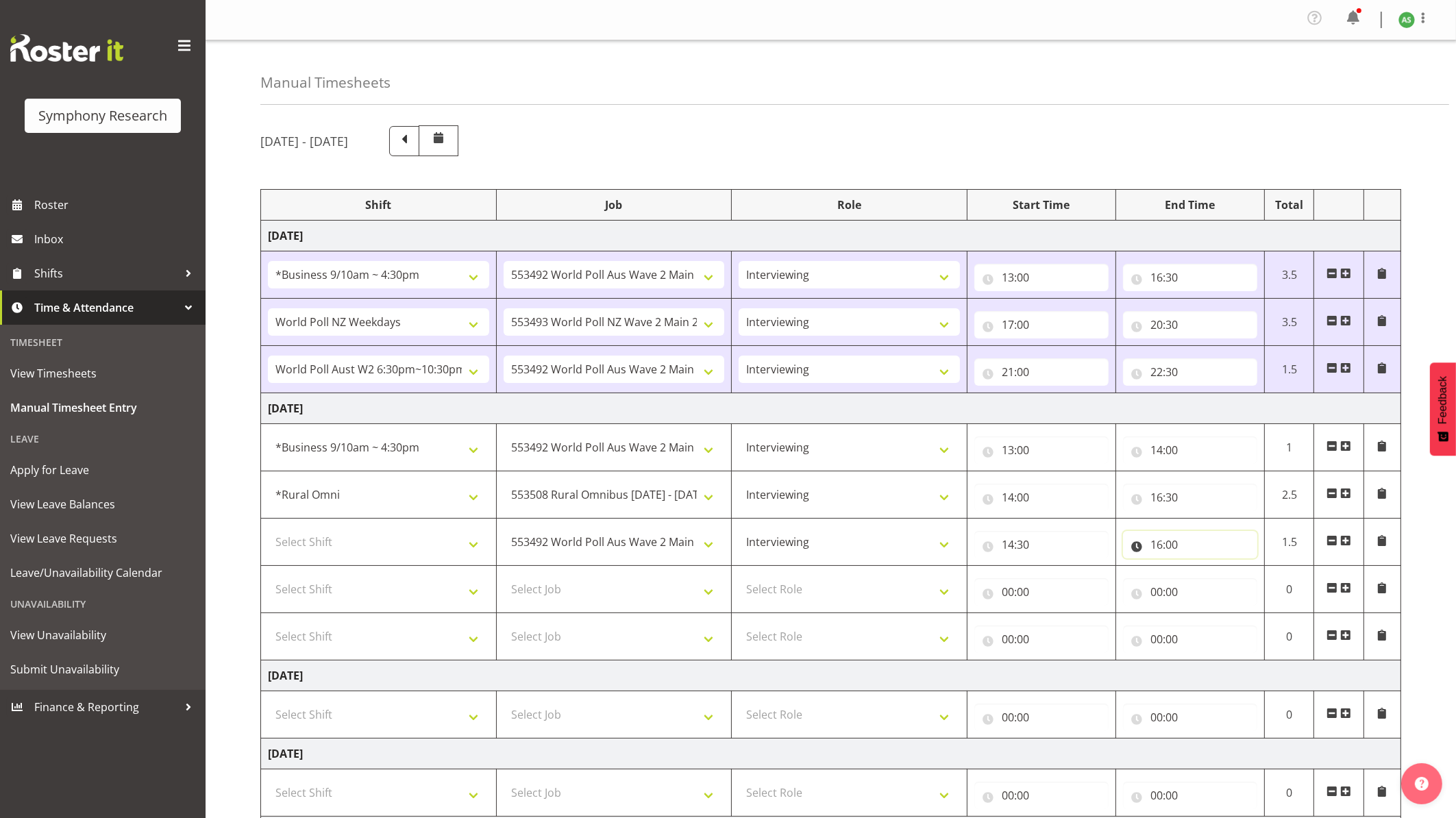
click at [1122, 546] on input "16:00" at bounding box center [1190, 545] width 134 height 28
click at [1122, 580] on select "00 01 02 03 04 05 06 07 08 09 10 11 12 13 14 15 16 17 18 19 20 21 22 23 24 25 2…" at bounding box center [1252, 580] width 31 height 28
select select "30"
click at [1122, 569] on select "00 01 02 03 04 05 06 07 08 09 10 11 12 13 14 15 16 17 18 19 20 21 22 23 24 25 2…" at bounding box center [1252, 580] width 31 height 28
type input "16:30"
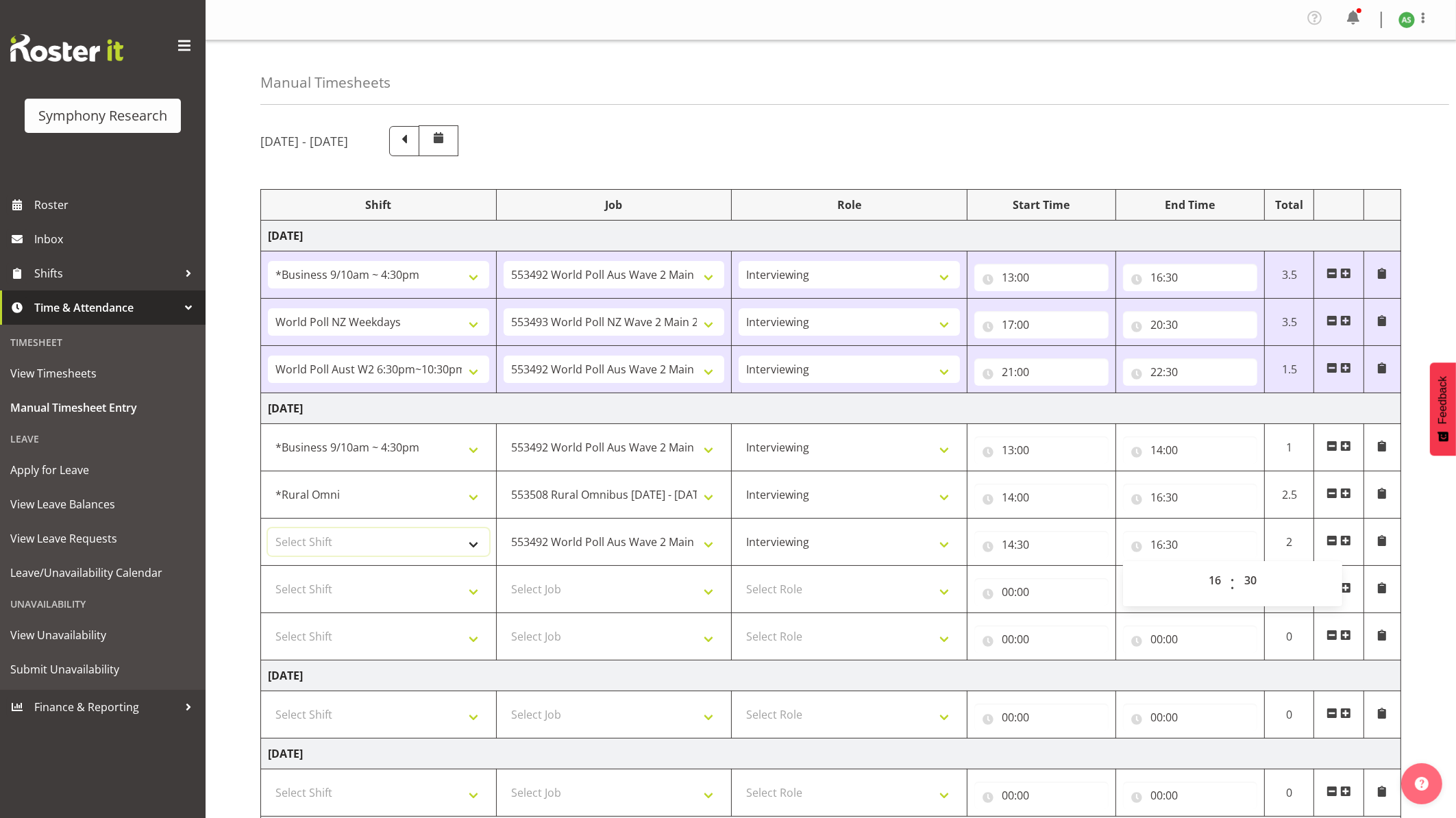
click at [479, 550] on select "Select Shift !!Weekend Residential (Roster IT Shift Label) *Business 9/10am ~ 4…" at bounding box center [379, 542] width 221 height 28
select select "56692"
click at [268, 531] on select "Select Shift !!Weekend Residential (Roster IT Shift Label) *Business 9/10am ~ 4…" at bounding box center [379, 542] width 221 height 28
click at [698, 544] on select "550060 IF Admin 553492 World Poll Aus Wave 2 Main 2025 553493 World Poll NZ Wav…" at bounding box center [614, 542] width 221 height 28
select select "10536"
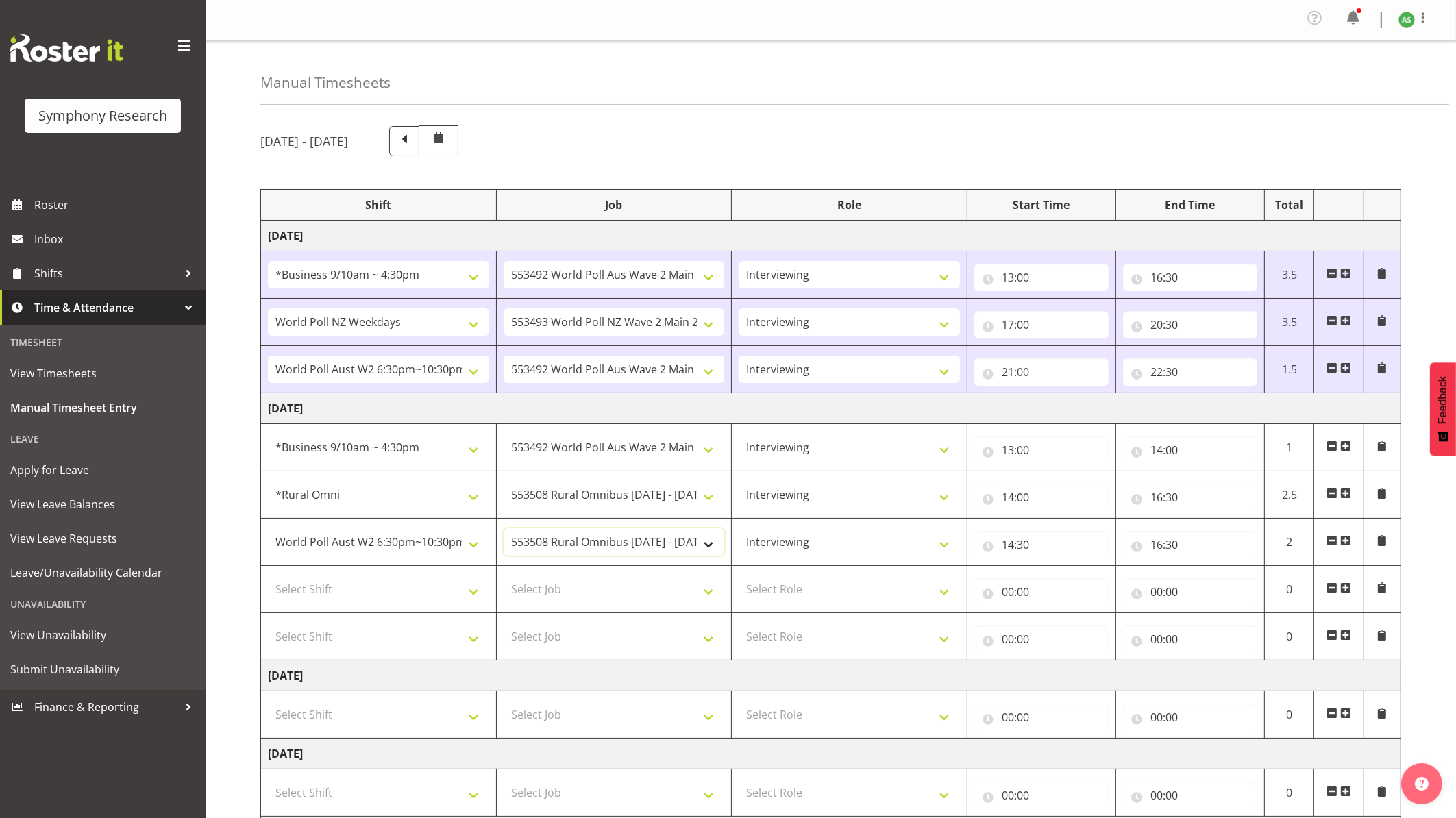
click at [504, 531] on select "550060 IF Admin 553492 World Poll Aus Wave 2 Main 2025 553493 World Poll NZ Wav…" at bounding box center [614, 542] width 221 height 28
click at [467, 550] on select "!!Weekend Residential (Roster IT Shift Label) *Business 9/10am ~ 4:30pm *Busine…" at bounding box center [379, 542] width 221 height 28
select select "57853"
click at [268, 531] on select "!!Weekend Residential (Roster IT Shift Label) *Business 9/10am ~ 4:30pm *Busine…" at bounding box center [379, 542] width 221 height 28
click at [1122, 500] on input "16:30" at bounding box center [1190, 497] width 134 height 28
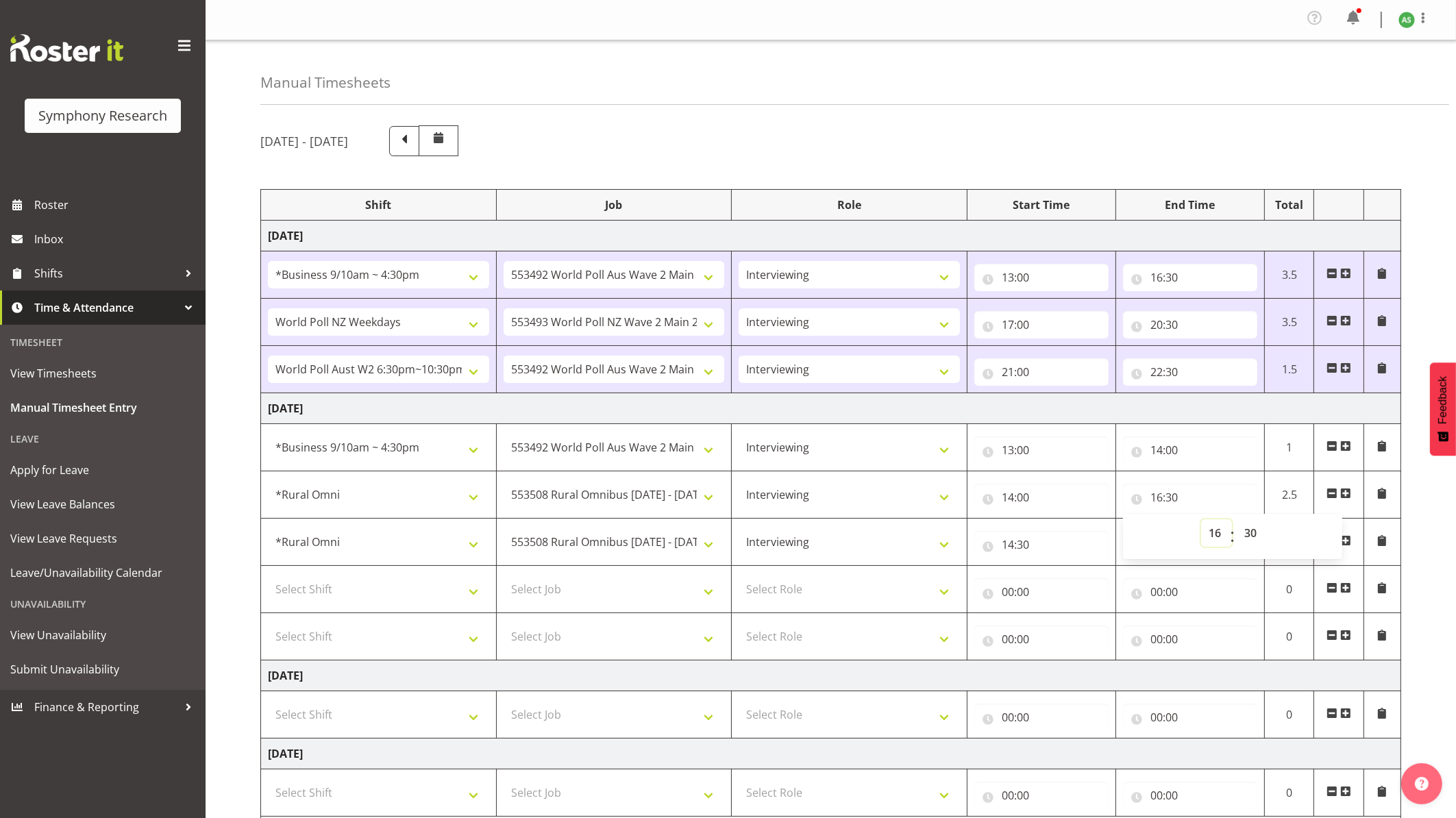
click at [1122, 529] on select "00 01 02 03 04 05 06 07 08 09 10 11 12 13 14 15 16 17 18 19 20 21 22 23" at bounding box center [1216, 533] width 31 height 28
select select "14"
click at [1122, 522] on select "00 01 02 03 04 05 06 07 08 09 10 11 12 13 14 15 16 17 18 19 20 21 22 23" at bounding box center [1216, 533] width 31 height 28
type input "14:30"
click at [881, 603] on select "Select Role Briefing Interviewing" at bounding box center [849, 589] width 221 height 28
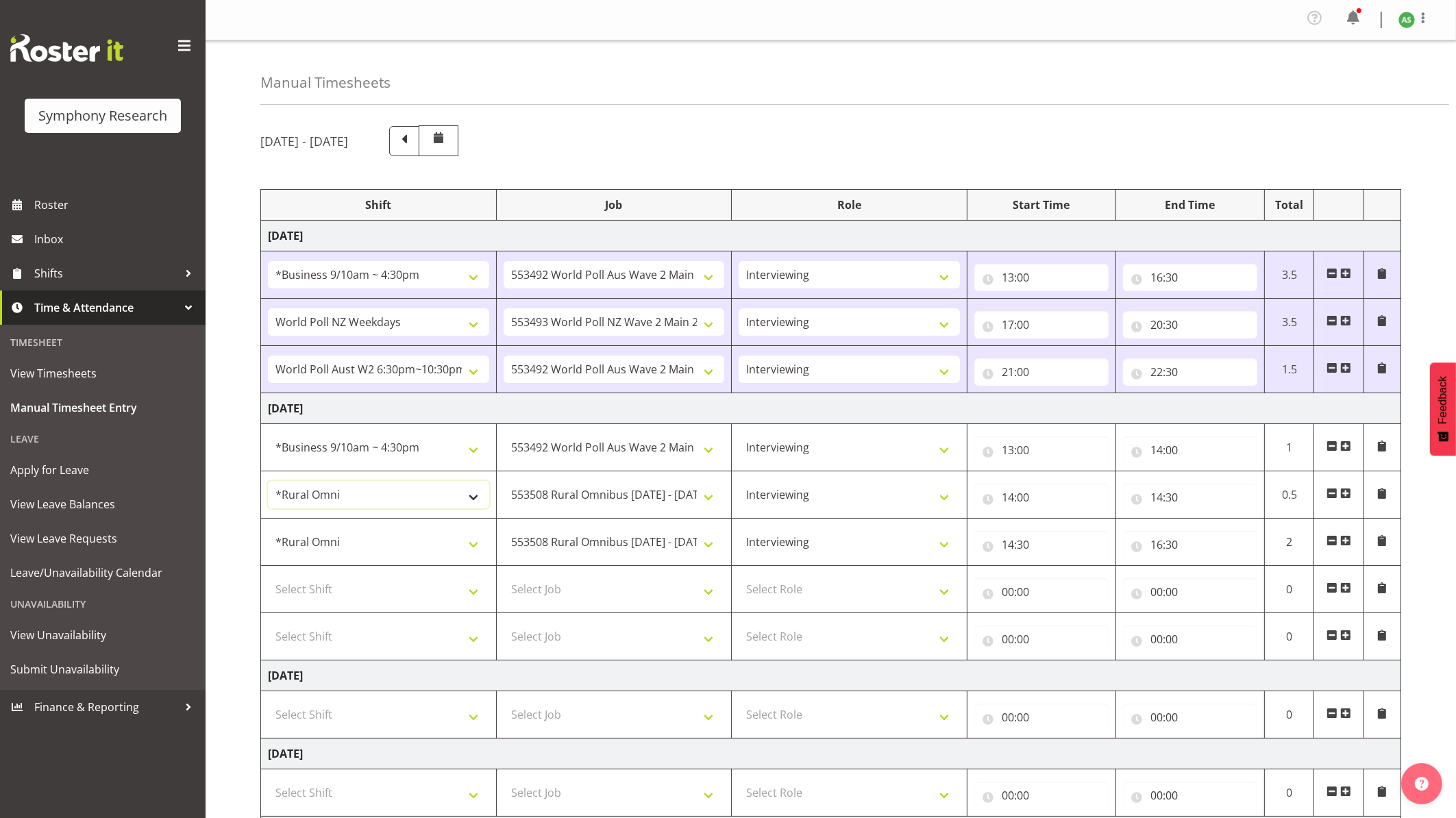
click at [452, 504] on select "!!Weekend Residential (Roster IT Shift Label) *Business 9/10am ~ 4:30pm *Busine…" at bounding box center [379, 495] width 221 height 28
click at [795, 594] on select "Select Role Briefing Interviewing" at bounding box center [849, 589] width 221 height 28
select select "47"
click at [738, 578] on select "Select Role Briefing Interviewing" at bounding box center [849, 589] width 221 height 28
click at [800, 638] on select "Select Role Briefing Interviewing" at bounding box center [849, 637] width 221 height 28
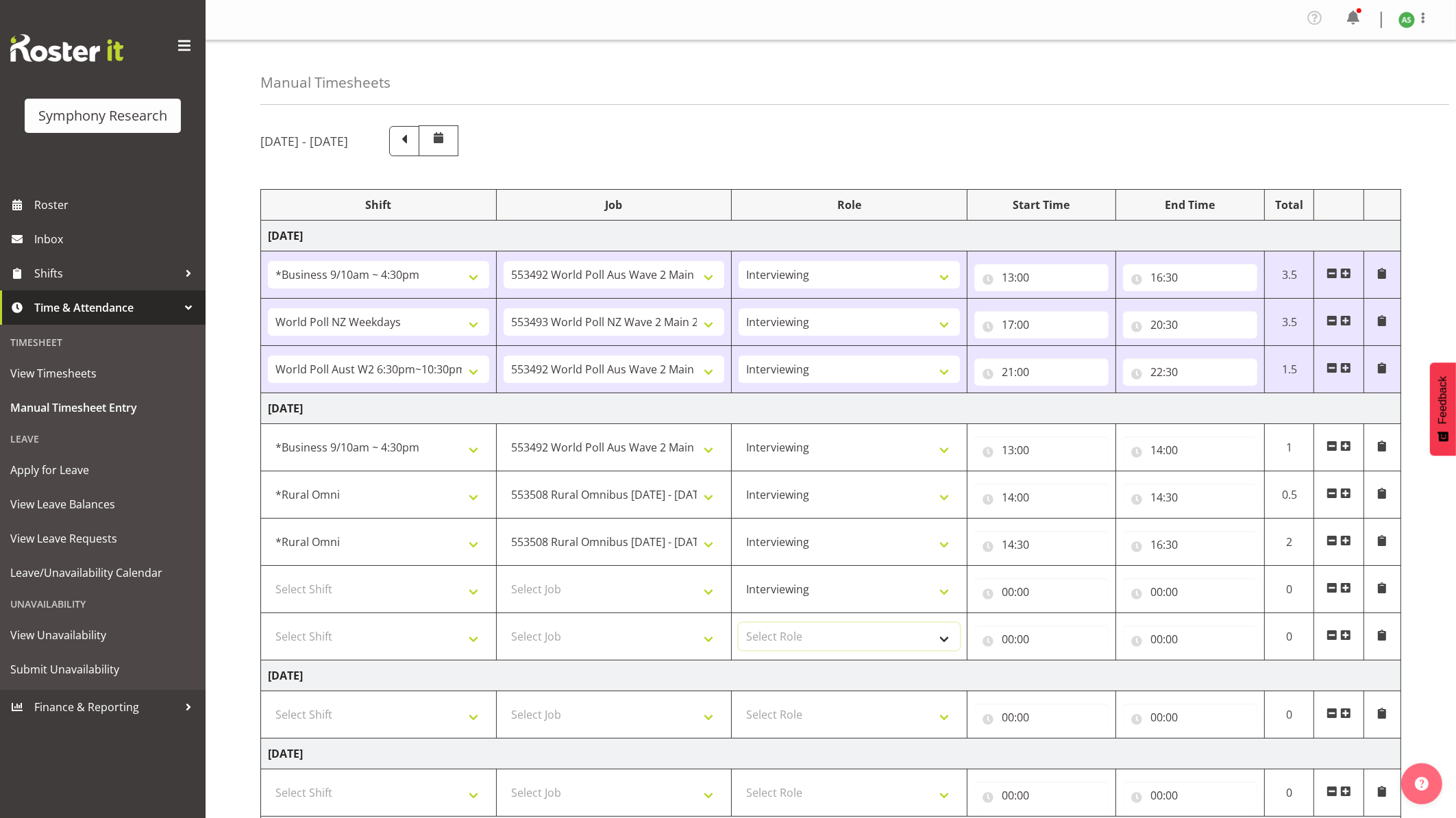
select select "47"
click at [738, 627] on select "Select Role Briefing Interviewing" at bounding box center [849, 637] width 221 height 28
click at [1010, 645] on input "00:00" at bounding box center [1042, 640] width 134 height 28
click at [1071, 674] on select "00 01 02 03 04 05 06 07 08 09 10 11 12 13 14 15 16 17 18 19 20 21 22 23" at bounding box center [1068, 675] width 31 height 28
select select "21"
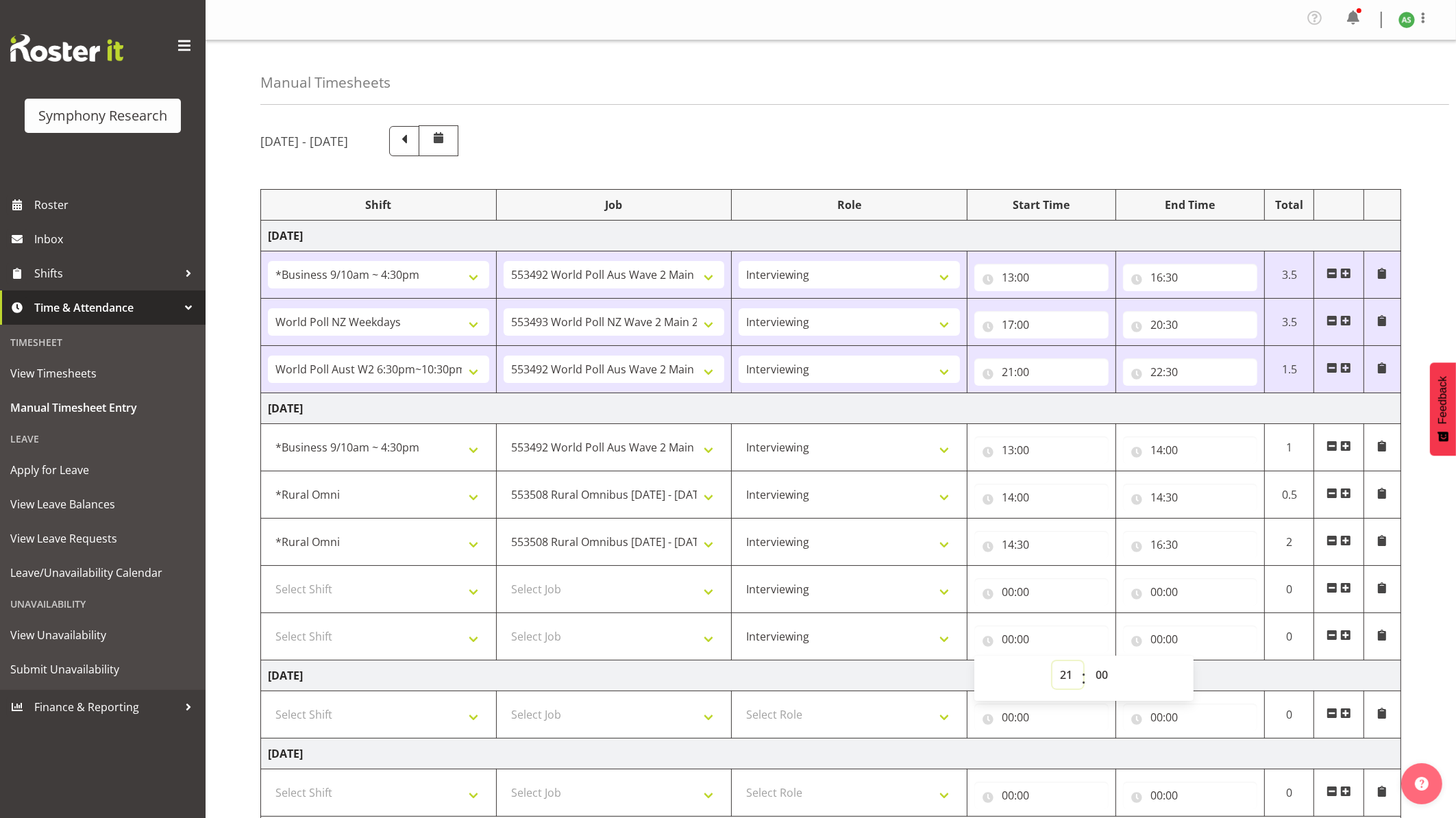
click at [1053, 665] on select "00 01 02 03 04 05 06 07 08 09 10 11 12 13 14 15 16 17 18 19 20 21 22 23" at bounding box center [1068, 675] width 31 height 28
type input "21:00"
click at [1122, 645] on input "00:00" at bounding box center [1190, 640] width 134 height 28
click at [1122, 676] on select "00 01 02 03 04 05 06 07 08 09 10 11 12 13 14 15 16 17 18 19 20 21 22 23" at bounding box center [1216, 675] width 31 height 28
select select "22"
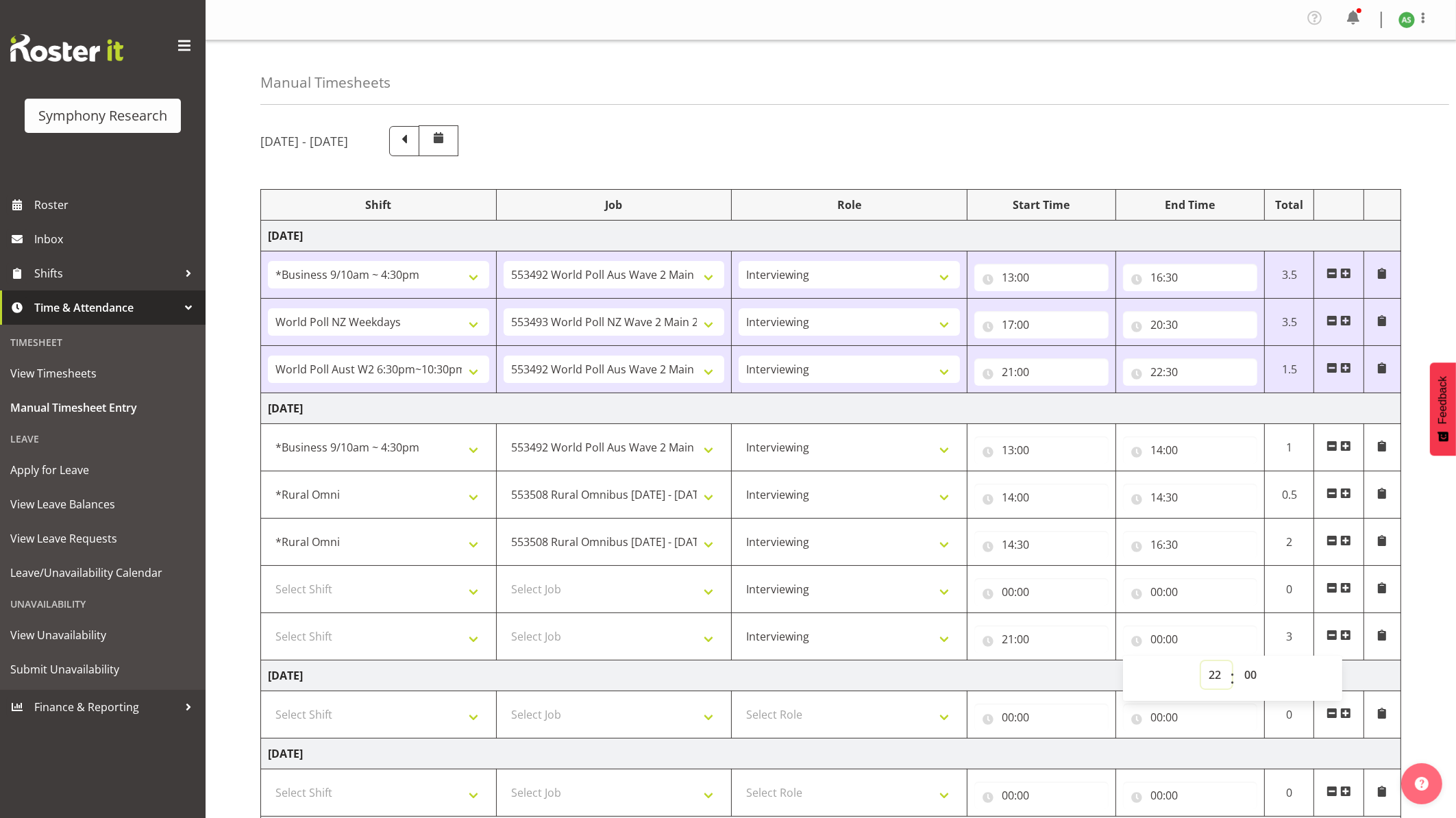
click at [1122, 665] on select "00 01 02 03 04 05 06 07 08 09 10 11 12 13 14 15 16 17 18 19 20 21 22 23" at bounding box center [1216, 675] width 31 height 28
type input "22:00"
click at [1122, 641] on input "22:00" at bounding box center [1190, 640] width 134 height 28
click at [1122, 645] on input "22:00" at bounding box center [1190, 640] width 134 height 28
click at [1122, 677] on select "00 01 02 03 04 05 06 07 08 09 10 11 12 13 14 15 16 17 18 19 20 21 22 23 24 25 2…" at bounding box center [1252, 675] width 31 height 28
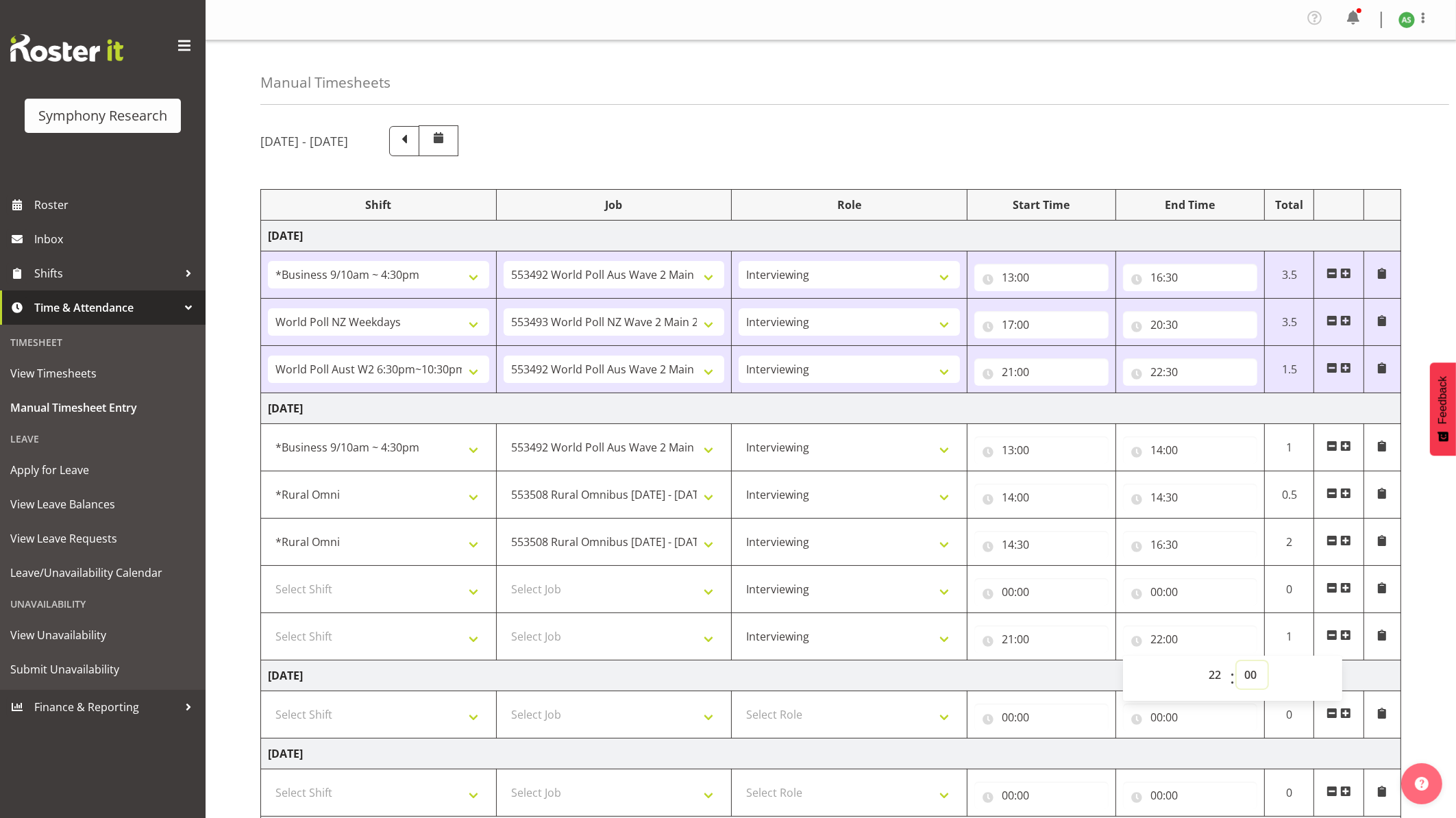
select select "50"
click at [1122, 665] on select "00 01 02 03 04 05 06 07 08 09 10 11 12 13 14 15 16 17 18 19 20 21 22 23 24 25 2…" at bounding box center [1252, 675] width 31 height 28
type input "22:50"
click at [656, 649] on select "Select Job 550060 IF Admin 553492 World Poll Aus Wave 2 Main 2025 553493 World …" at bounding box center [614, 637] width 221 height 28
select select "10499"
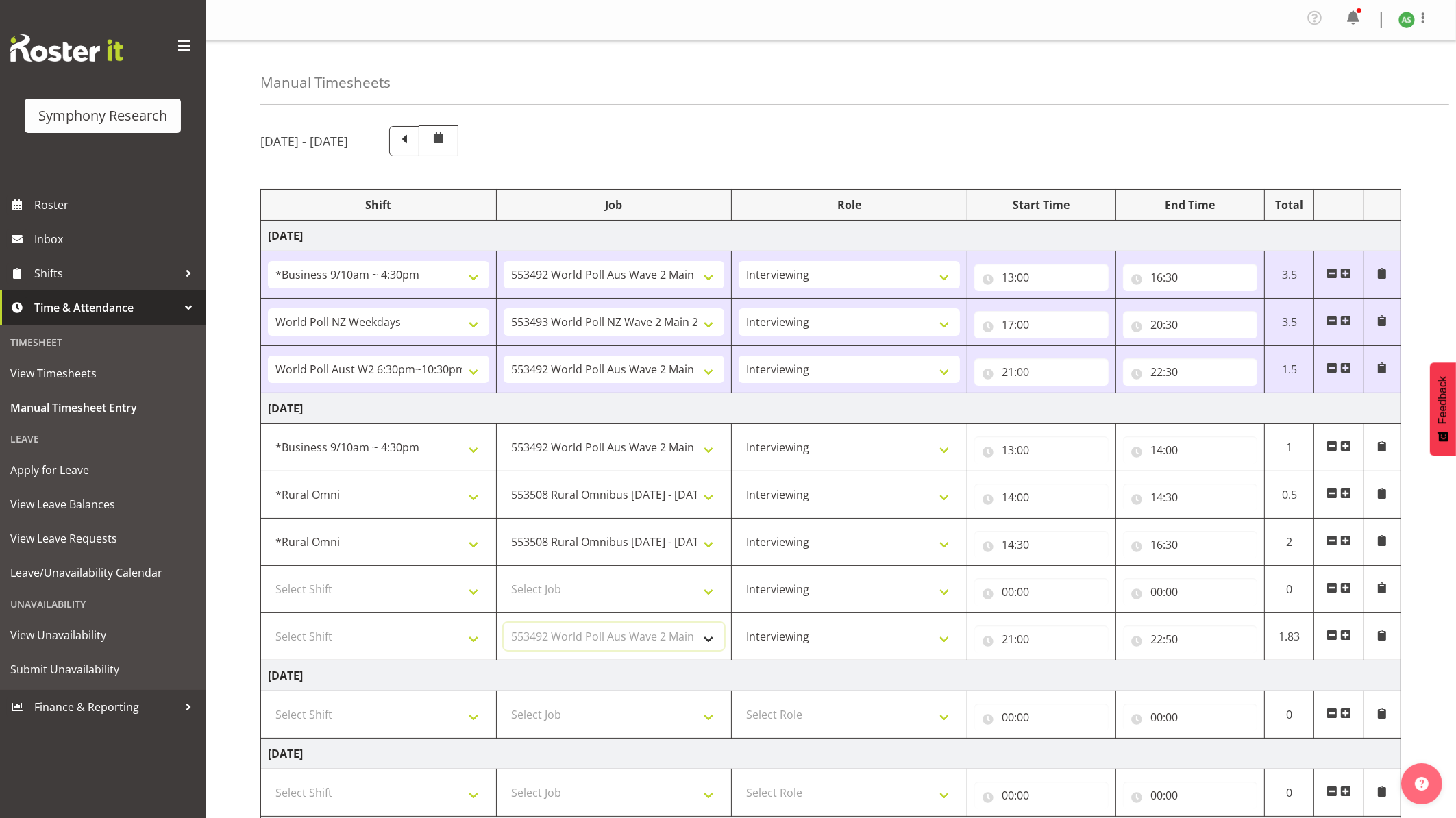
click at [504, 627] on select "Select Job 550060 IF Admin 553492 World Poll Aus Wave 2 Main 2025 553493 World …" at bounding box center [614, 637] width 221 height 28
click at [457, 647] on select "Select Shift !!Weekend Residential (Roster IT Shift Label) *Business 9/10am ~ 4…" at bounding box center [379, 637] width 221 height 28
select select "57511"
click at [268, 627] on select "Select Shift !!Weekend Residential (Roster IT Shift Label) *Business 9/10am ~ 4…" at bounding box center [379, 637] width 221 height 28
click at [1008, 590] on input "00:00" at bounding box center [1042, 592] width 134 height 28
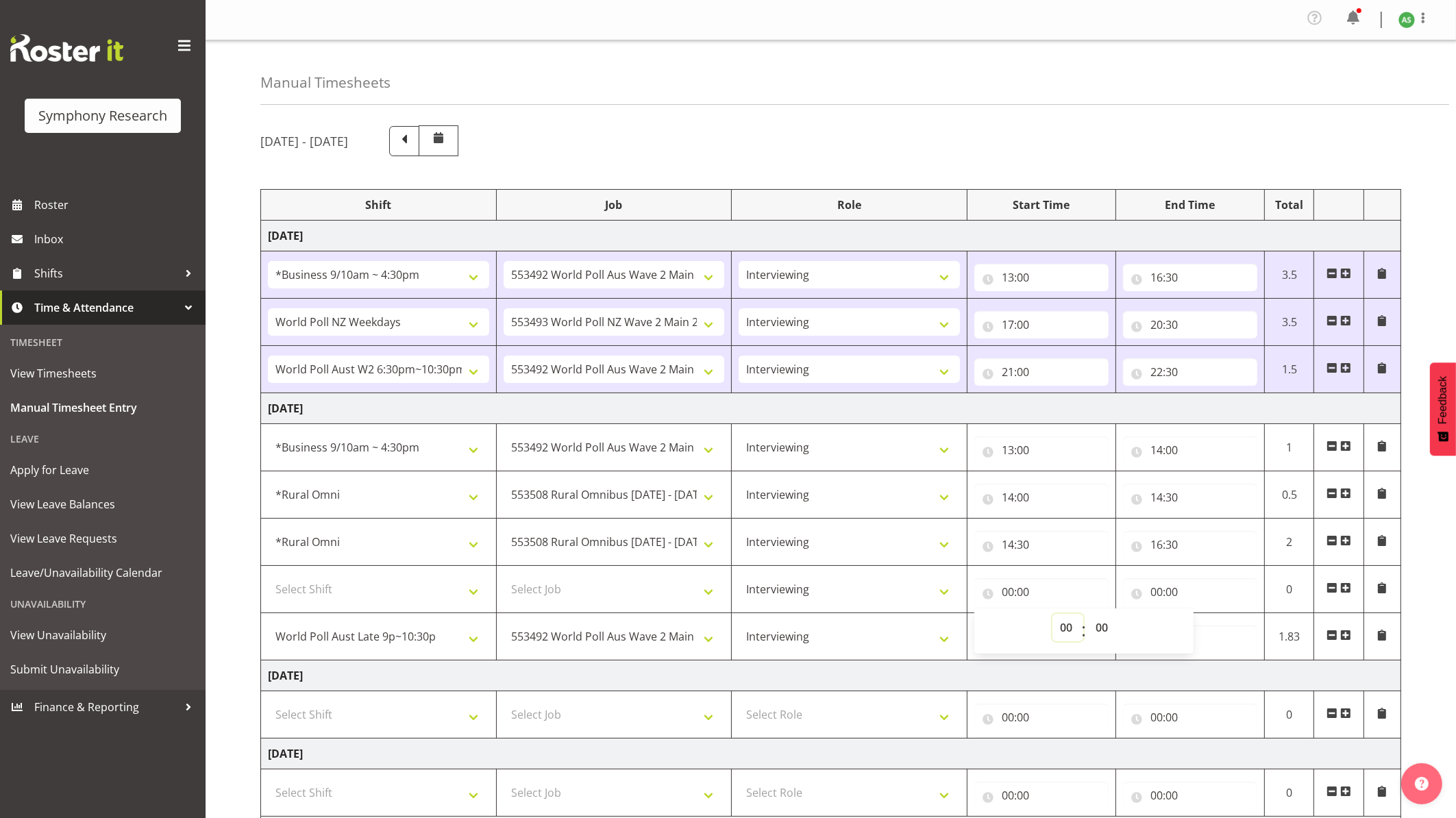
click at [1071, 628] on select "00 01 02 03 04 05 06 07 08 09 10 11 12 13 14 15 16 17 18 19 20 21 22 23" at bounding box center [1068, 628] width 31 height 28
select select "18"
click at [1053, 617] on select "00 01 02 03 04 05 06 07 08 09 10 11 12 13 14 15 16 17 18 19 20 21 22 23" at bounding box center [1068, 628] width 31 height 28
type input "18:00"
click at [1026, 596] on input "18:00" at bounding box center [1042, 592] width 134 height 28
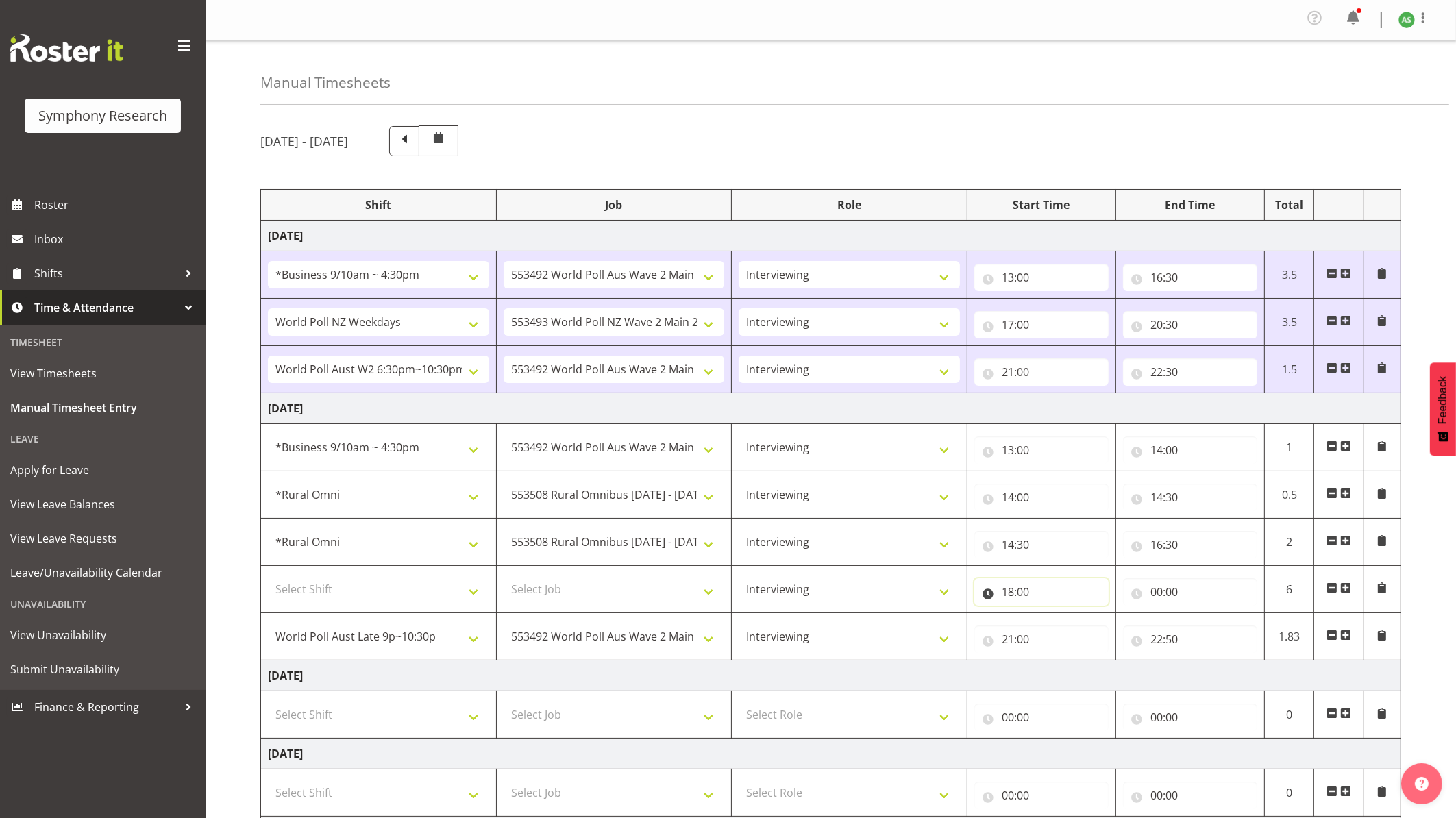
click at [1026, 595] on input "18:00" at bounding box center [1042, 592] width 134 height 28
click at [1107, 629] on select "00 01 02 03 04 05 06 07 08 09 10 11 12 13 14 15 16 17 18 19 20 21 22 23 24 25 2…" at bounding box center [1103, 628] width 31 height 28
select select "30"
click at [1088, 617] on select "00 01 02 03 04 05 06 07 08 09 10 11 12 13 14 15 16 17 18 19 20 21 22 23 24 25 2…" at bounding box center [1103, 628] width 31 height 28
type input "18:30"
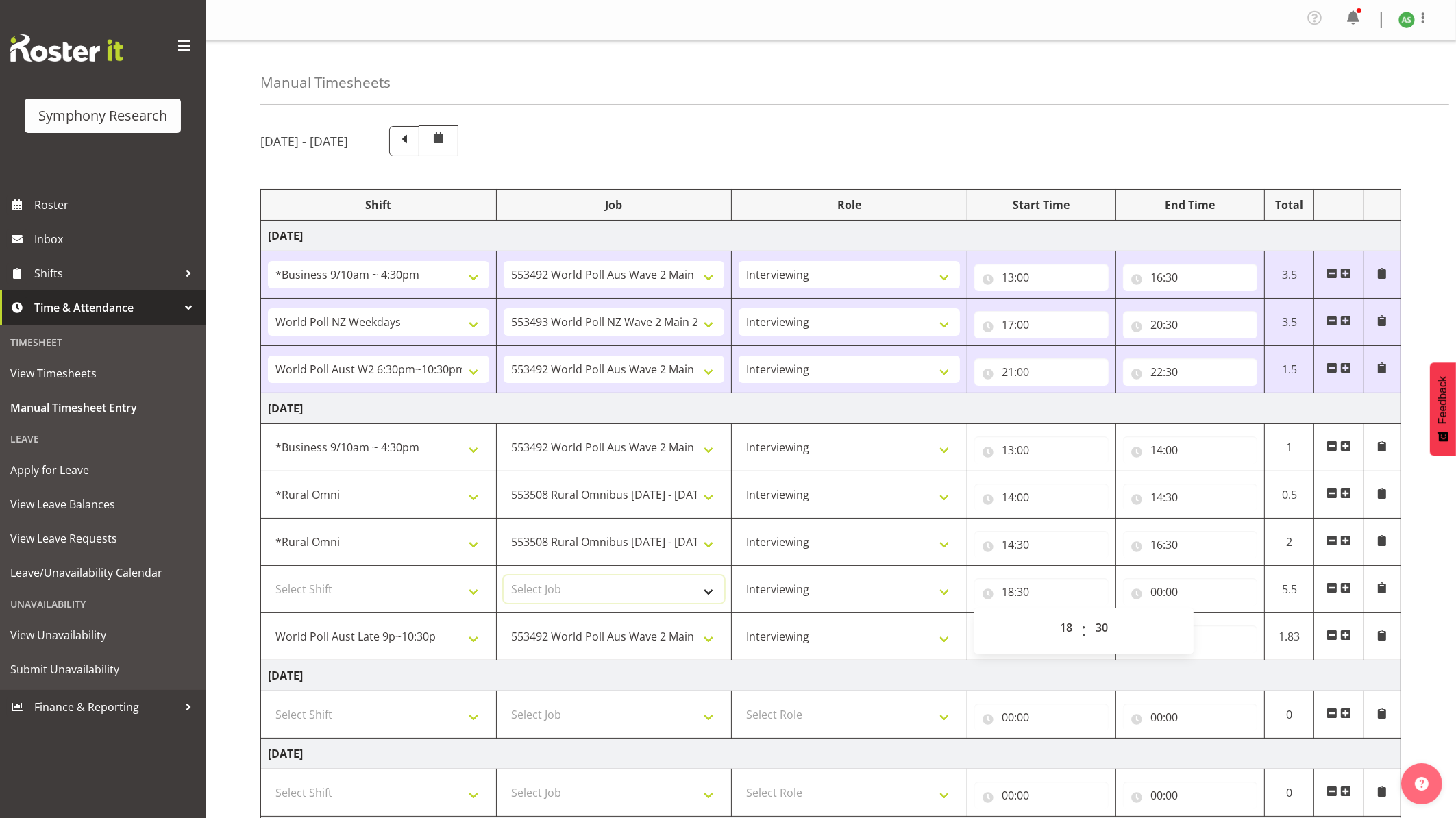
click at [711, 598] on select "Select Job 550060 IF Admin 553492 World Poll Aus Wave 2 Main 2025 553493 World …" at bounding box center [614, 589] width 221 height 28
select select "10536"
click at [504, 578] on select "Select Job 550060 IF Admin 553492 World Poll Aus Wave 2 Main 2025 553493 World …" at bounding box center [614, 589] width 221 height 28
click at [460, 598] on select "Select Shift !!Weekend Residential (Roster IT Shift Label) *Business 9/10am ~ 4…" at bounding box center [379, 589] width 221 height 28
select select "57853"
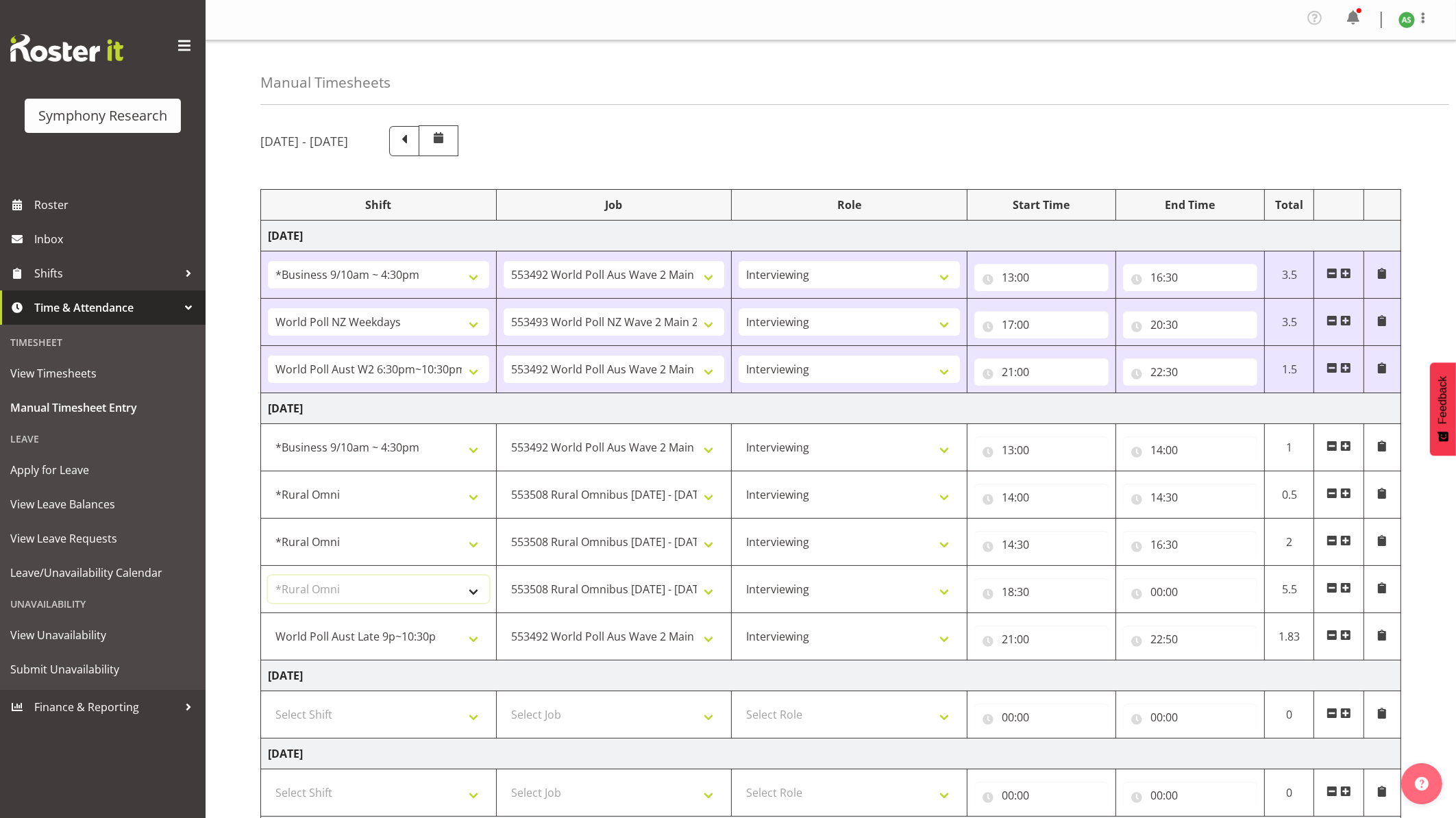
click at [268, 578] on select "Select Shift !!Weekend Residential (Roster IT Shift Label) *Business 9/10am ~ 4…" at bounding box center [379, 589] width 221 height 28
click at [593, 540] on select "550060 IF Admin 553492 World Poll Aus Wave 2 Main 2025 553493 World Poll NZ Wav…" at bounding box center [614, 542] width 221 height 28
select select "10499"
click at [504, 531] on select "550060 IF Admin 553492 World Poll Aus Wave 2 Main 2025 553493 World Poll NZ Wav…" at bounding box center [614, 542] width 221 height 28
click at [439, 549] on select "!!Weekend Residential (Roster IT Shift Label) *Business 9/10am ~ 4:30pm *Busine…" at bounding box center [379, 542] width 221 height 28
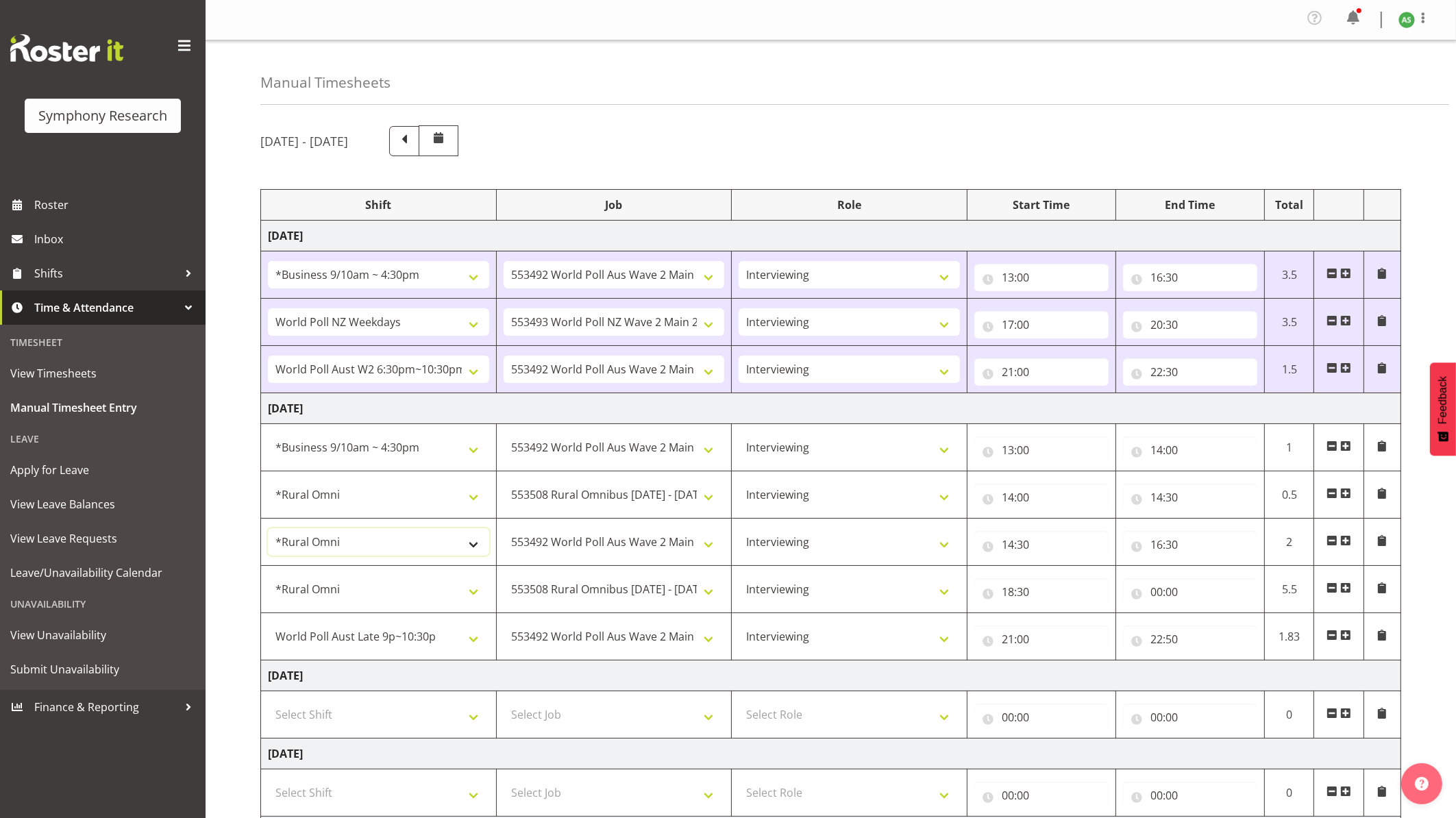
click at [478, 543] on select "!!Weekend Residential (Roster IT Shift Label) *Business 9/10am ~ 4:30pm *Busine…" at bounding box center [379, 542] width 221 height 28
select select "26078"
click at [268, 531] on select "!!Weekend Residential (Roster IT Shift Label) *Business 9/10am ~ 4:30pm *Busine…" at bounding box center [379, 542] width 221 height 28
click at [473, 500] on select "!!Weekend Residential (Roster IT Shift Label) *Business 9/10am ~ 4:30pm *Busine…" at bounding box center [379, 495] width 221 height 28
select select "26078"
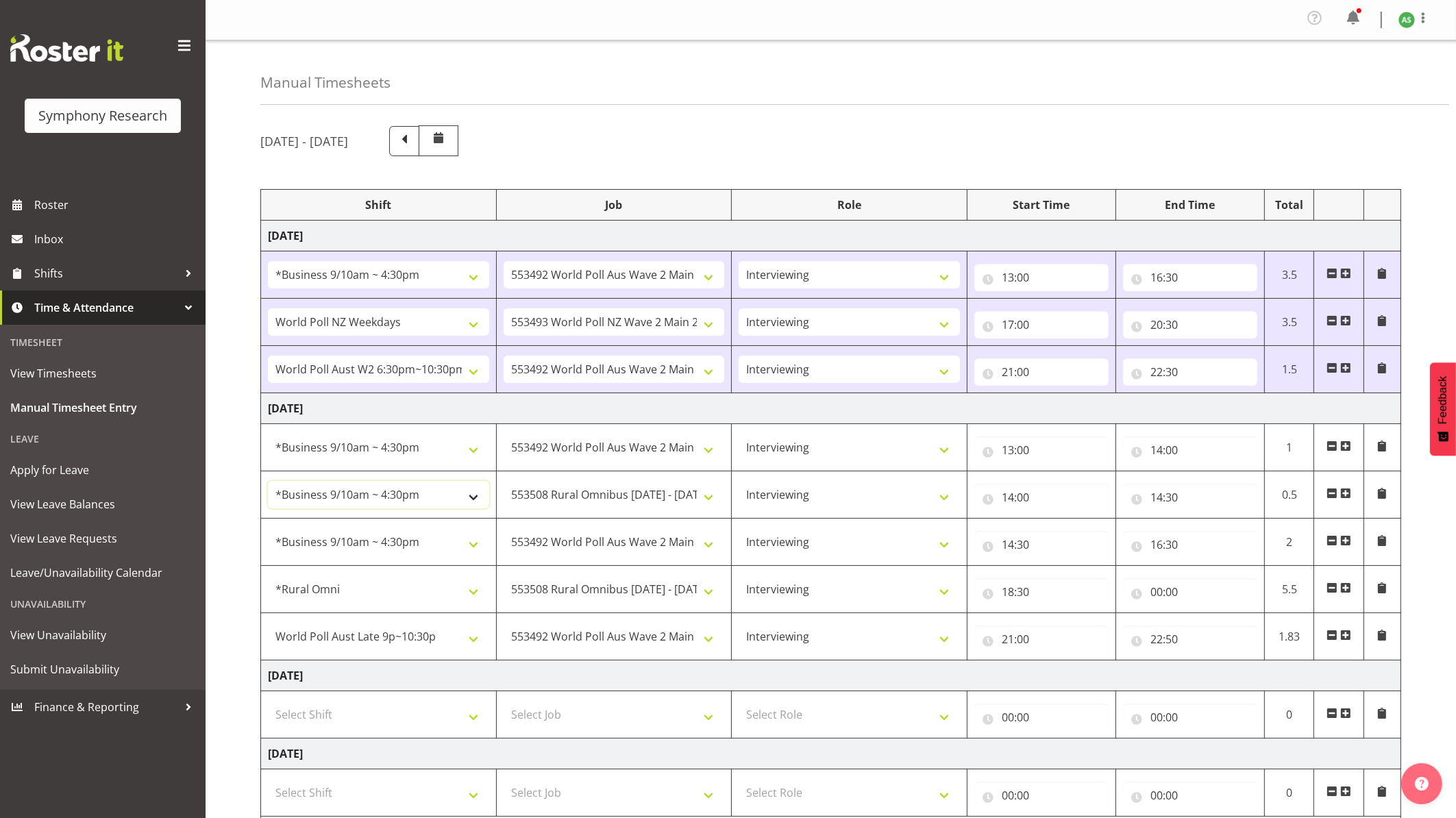
click at [268, 484] on select "!!Weekend Residential (Roster IT Shift Label) *Business 9/10am ~ 4:30pm *Busine…" at bounding box center [379, 495] width 221 height 28
click at [1122, 595] on input "00:00" at bounding box center [1190, 592] width 134 height 28
click at [1122, 622] on select "00 01 02 03 04 05 06 07 08 09 10 11 12 13 14 15 16 17 18 19 20 21 22 23" at bounding box center [1216, 628] width 31 height 28
select select "21"
click at [1122, 617] on select "00 01 02 03 04 05 06 07 08 09 10 11 12 13 14 15 16 17 18 19 20 21 22 23" at bounding box center [1216, 628] width 31 height 28
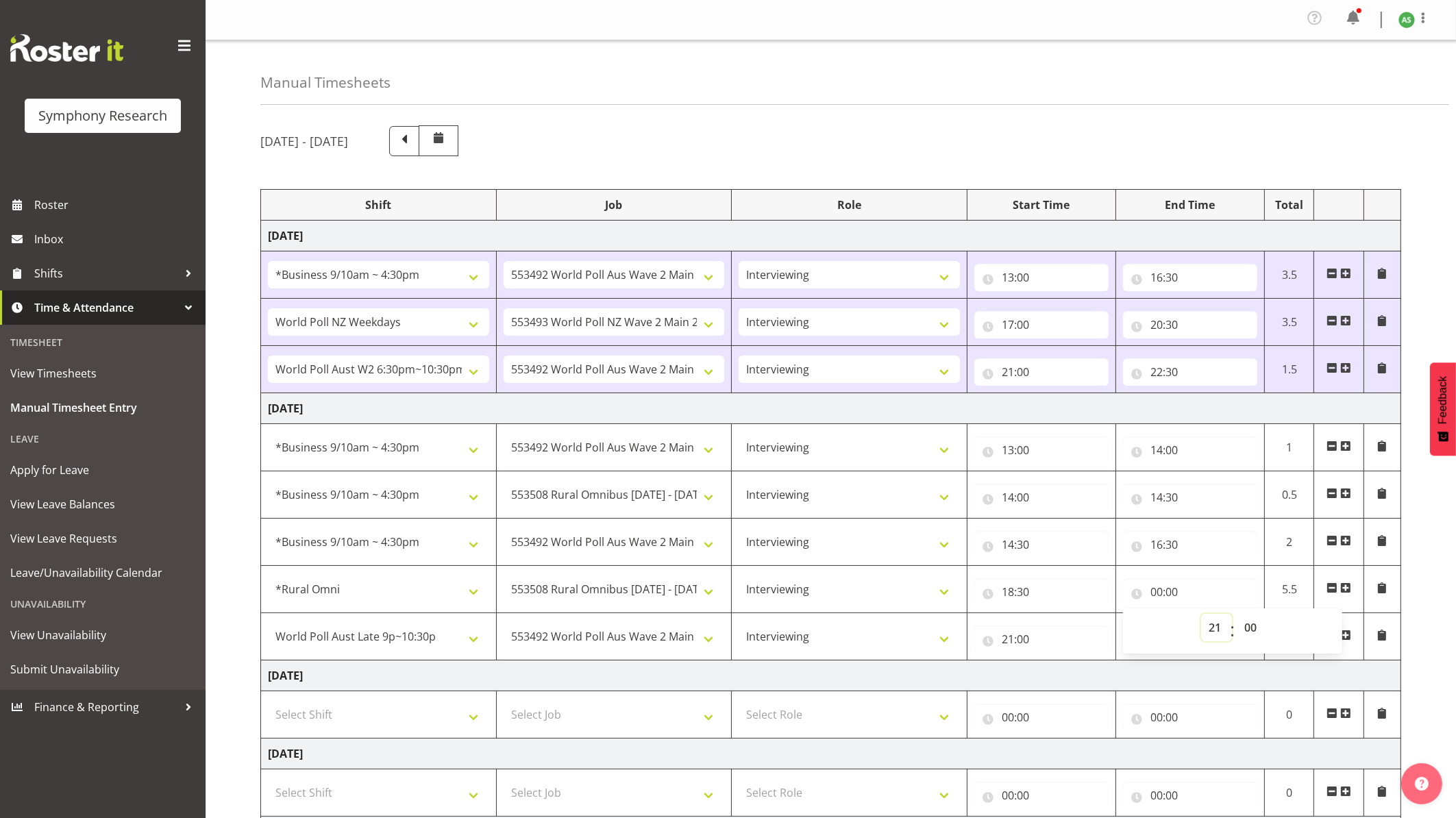
type input "21:00"
click at [874, 144] on div "[DATE] - [DATE]" at bounding box center [831, 141] width 1141 height 31
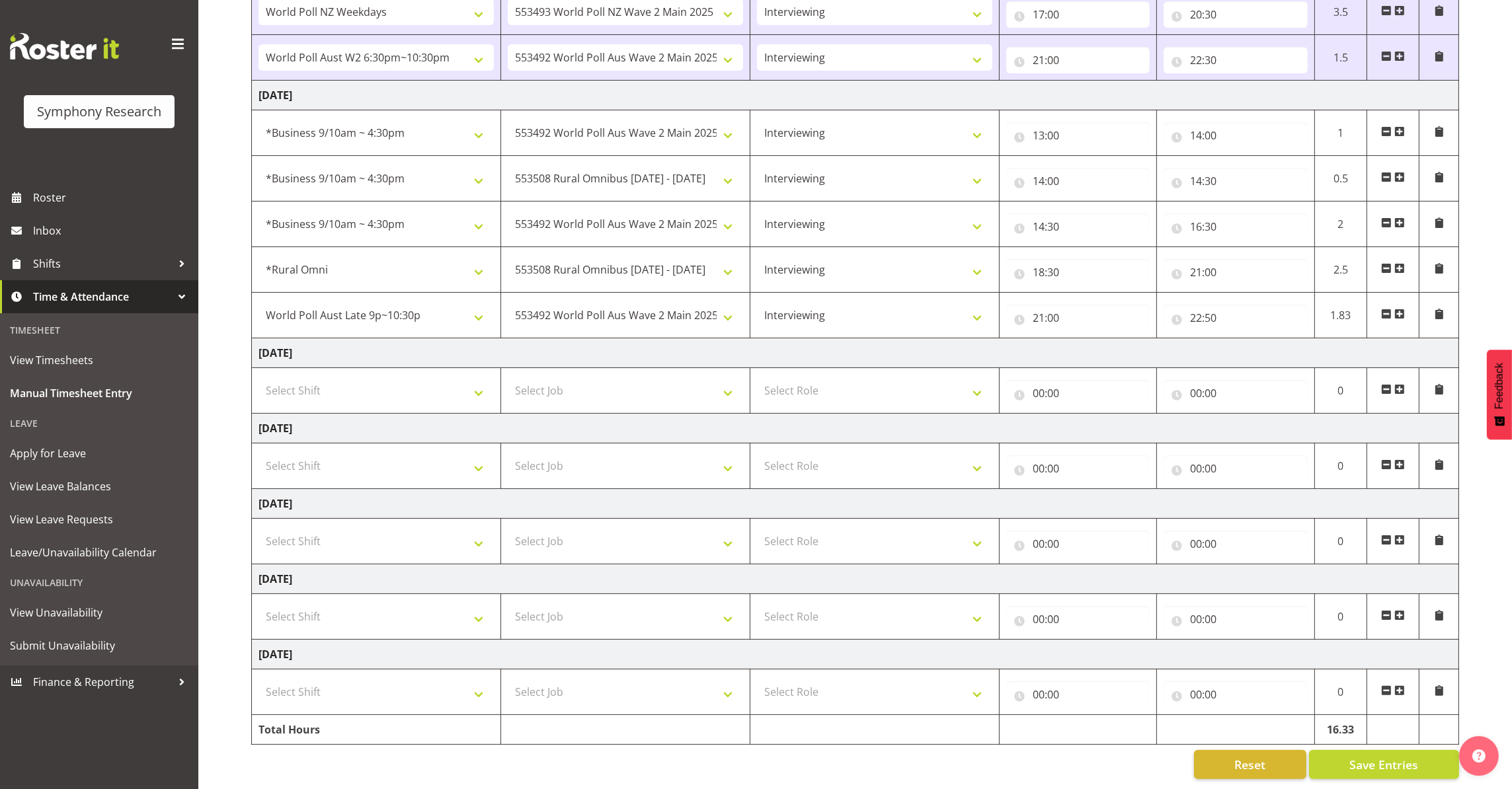
scroll to position [319, 0]
click at [1083, 756] on span "Save Entries" at bounding box center [1383, 765] width 69 height 17
